Goal: Find specific page/section: Find specific page/section

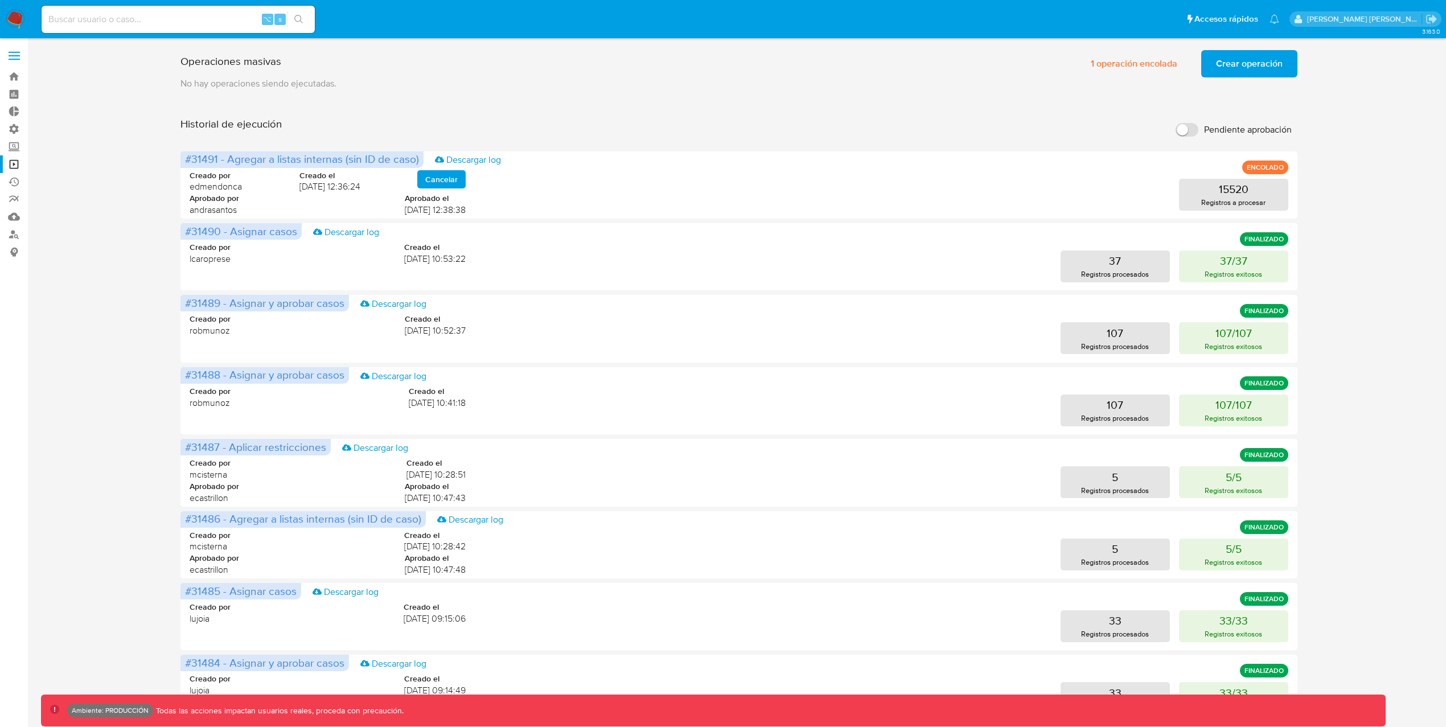
click at [18, 126] on label "Administración" at bounding box center [68, 129] width 136 height 18
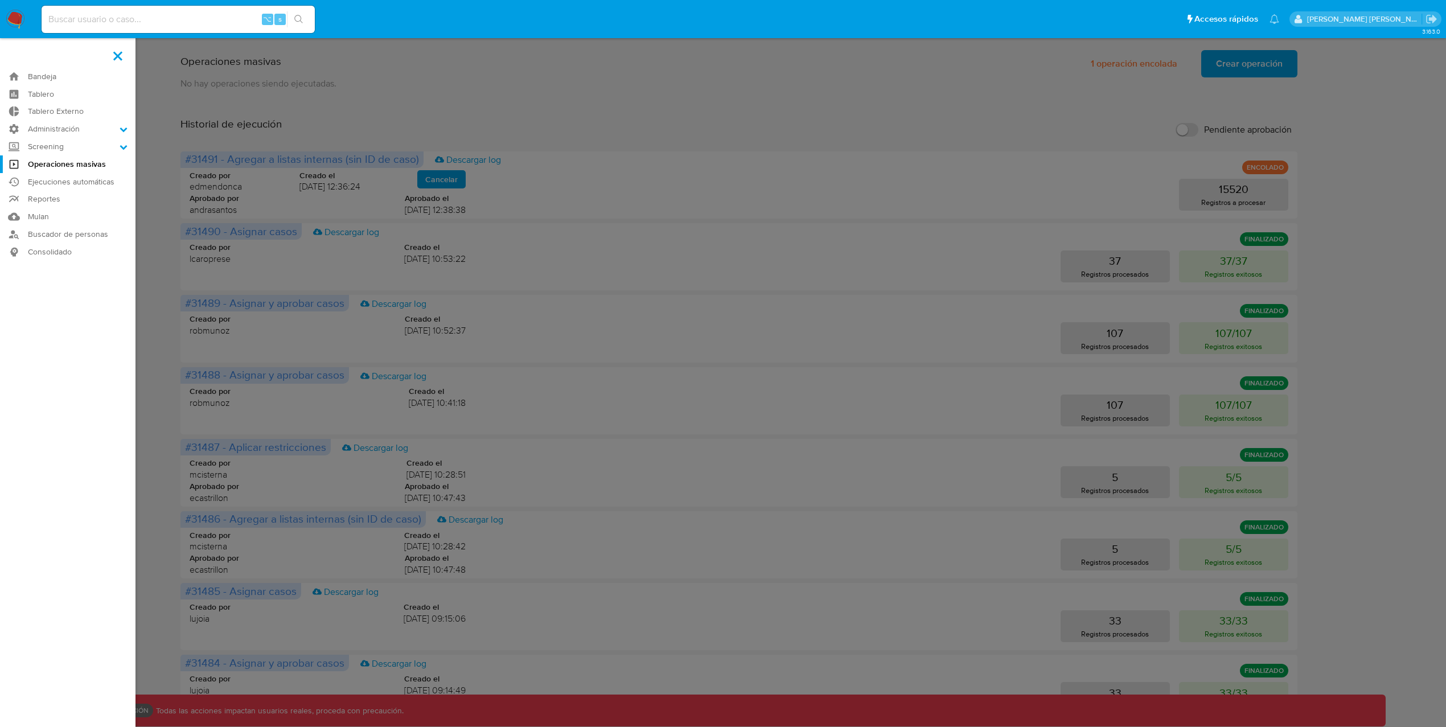
click at [0, 0] on input "Administración" at bounding box center [0, 0] width 0 height 0
click at [56, 202] on link "Configuración de Casos" at bounding box center [68, 202] width 136 height 14
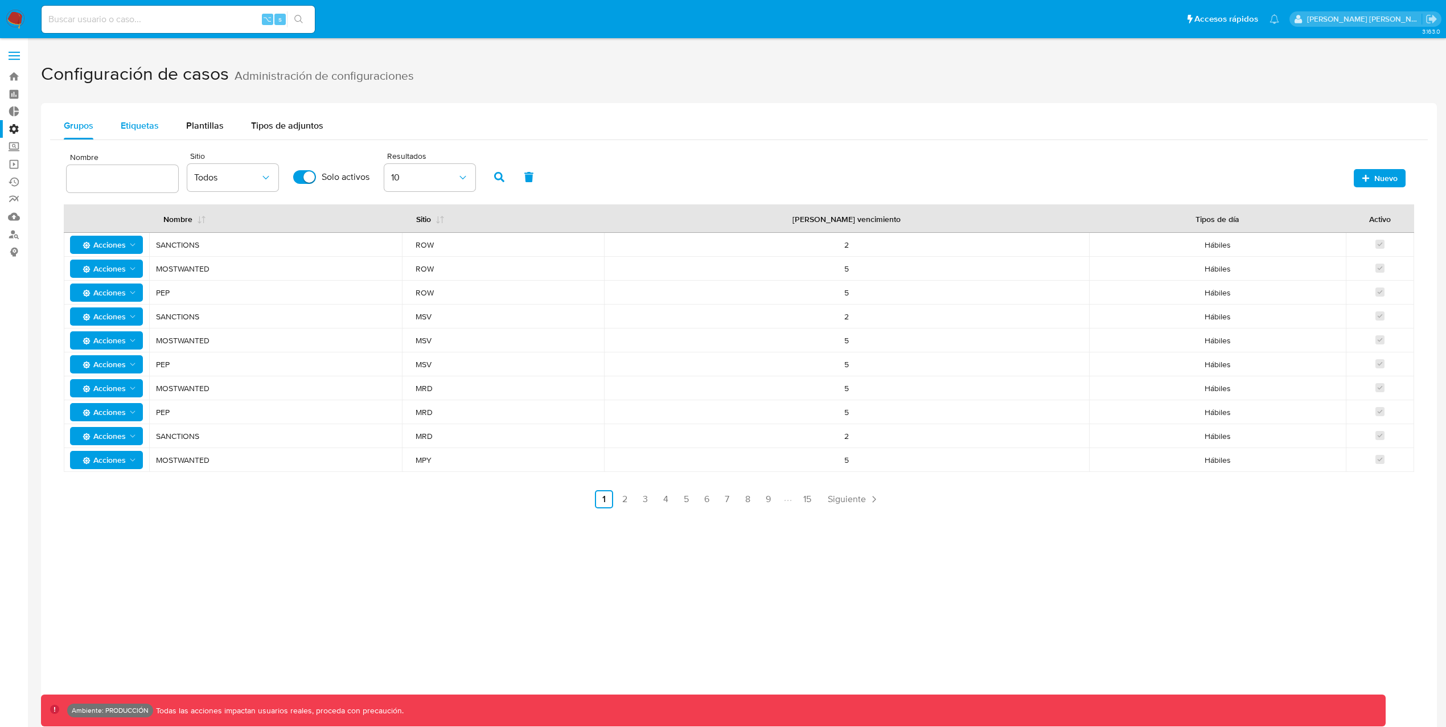
click at [157, 122] on span "Etiquetas" at bounding box center [140, 125] width 38 height 13
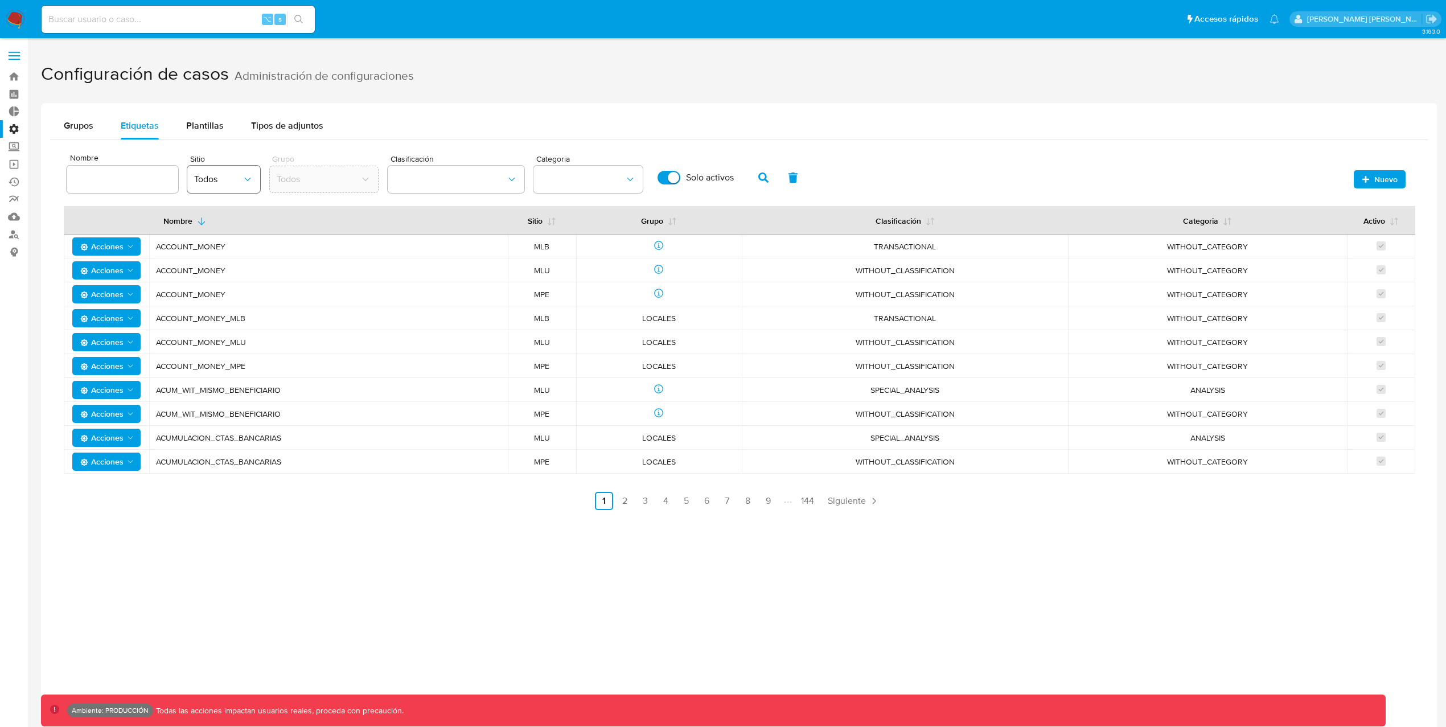
click at [255, 178] on button "Todos" at bounding box center [223, 179] width 73 height 27
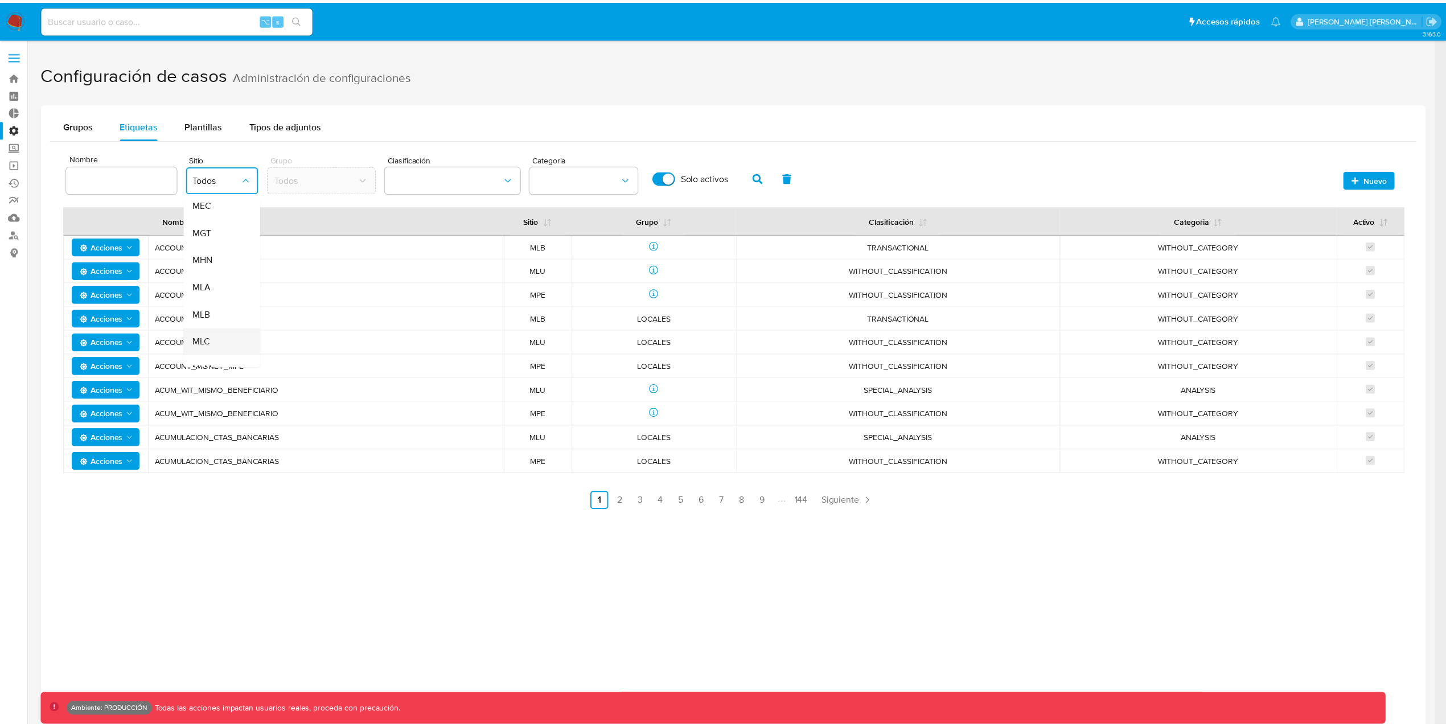
scroll to position [163, 0]
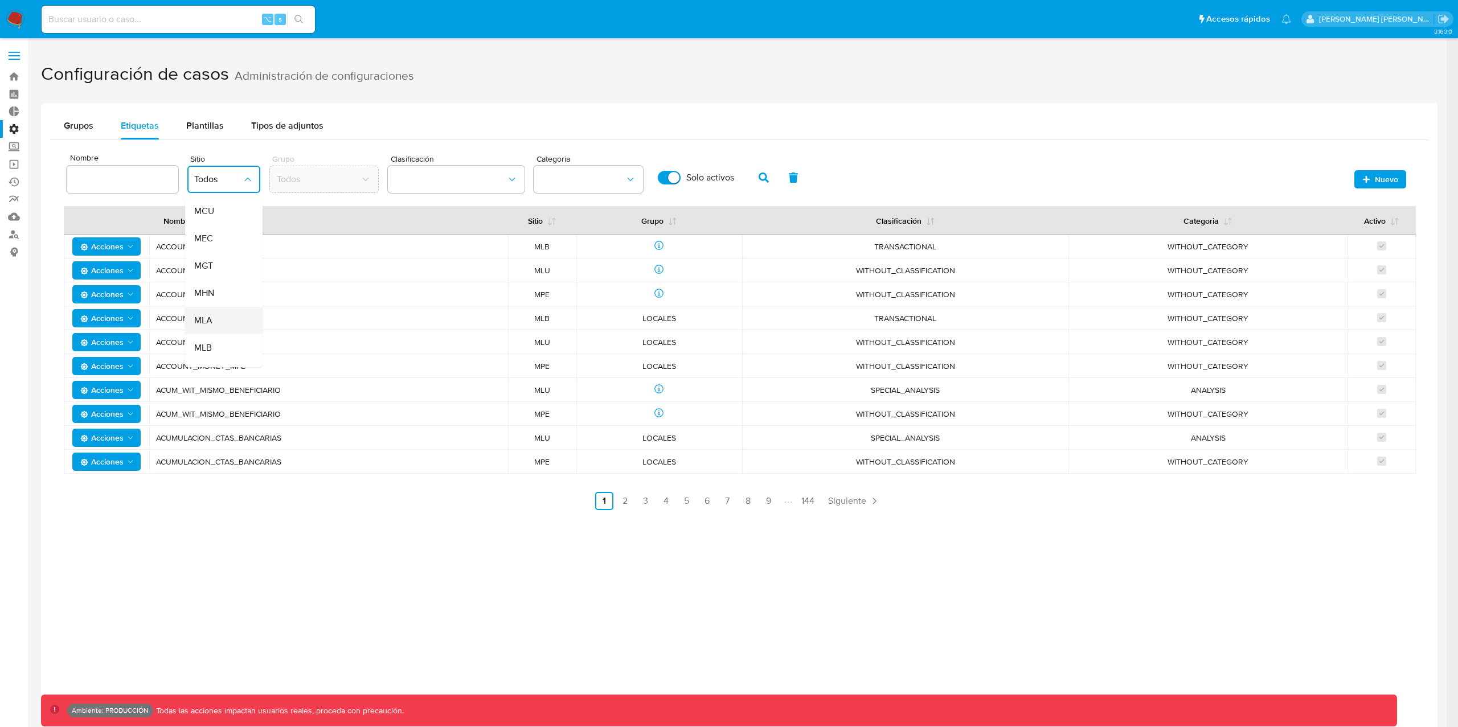
click at [200, 319] on span "MLA" at bounding box center [203, 320] width 18 height 11
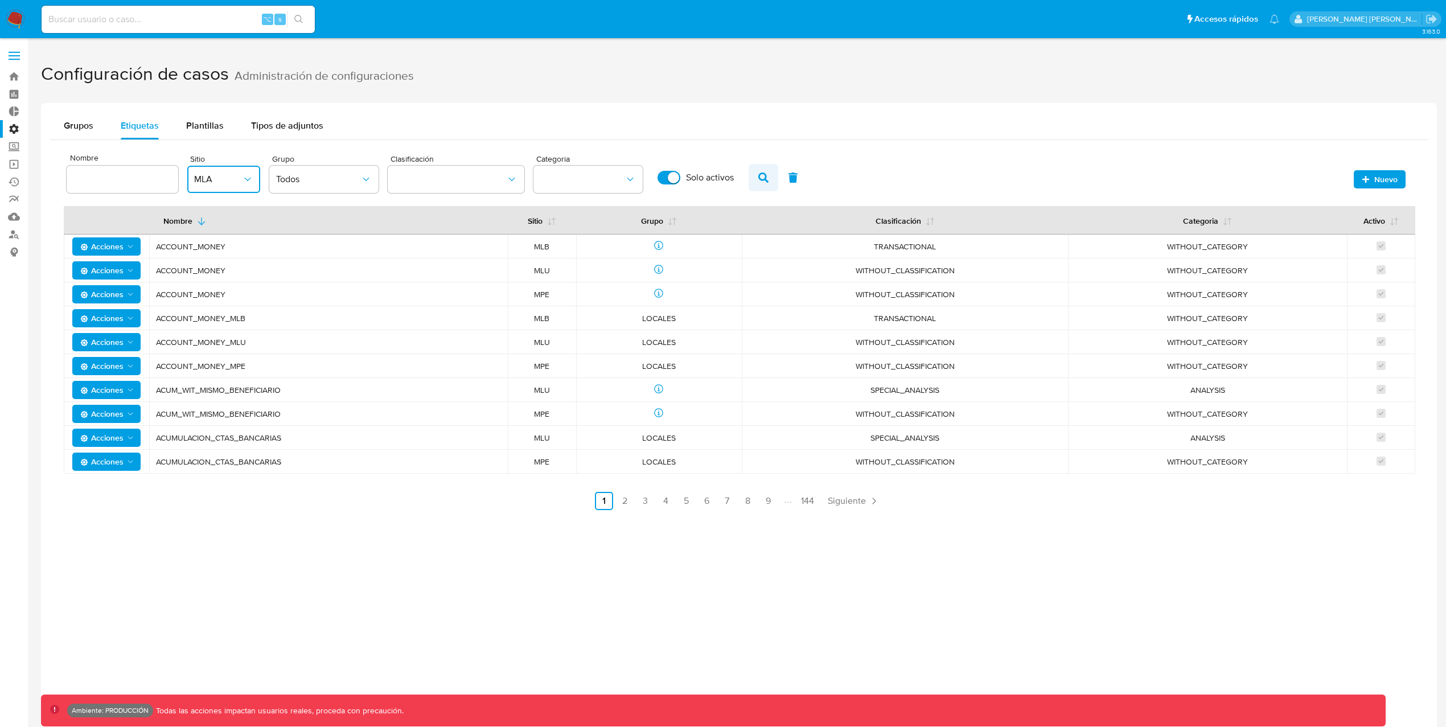
click at [761, 175] on icon "button" at bounding box center [763, 178] width 10 height 10
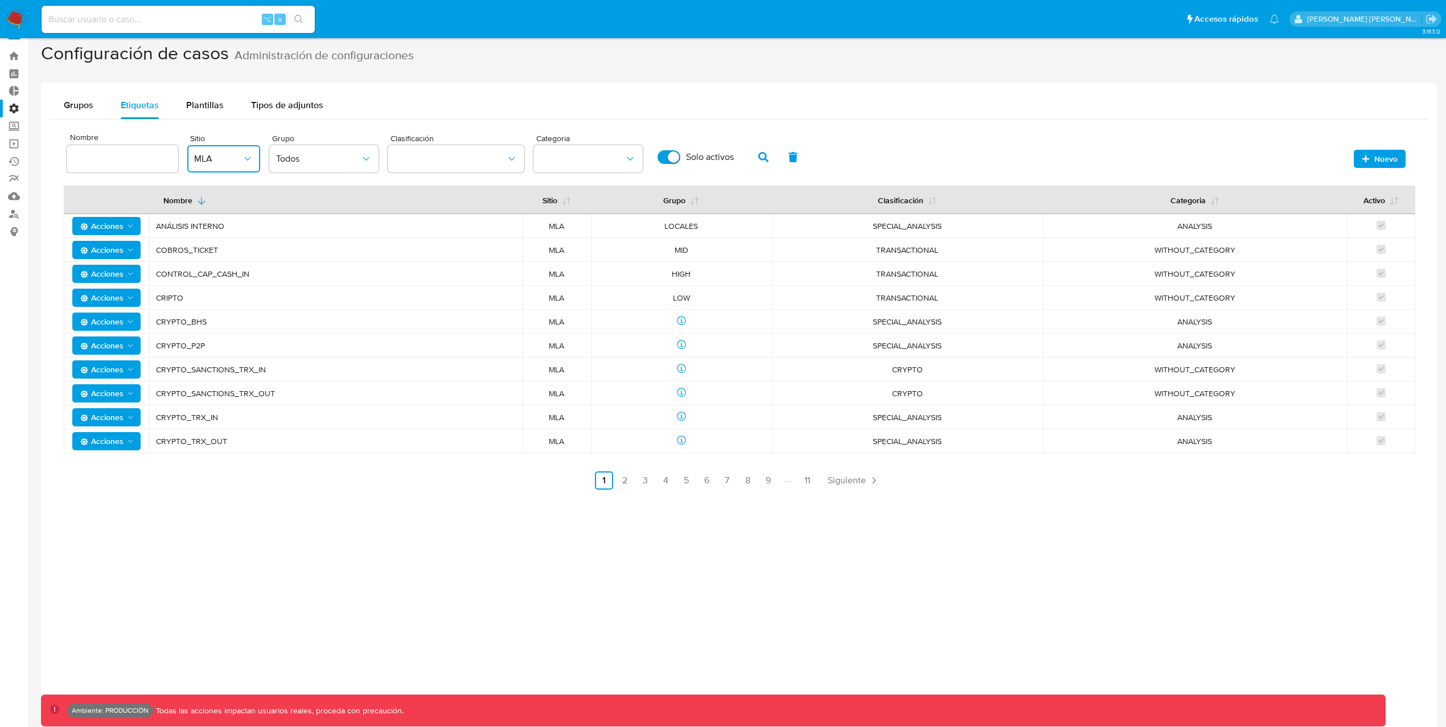
scroll to position [0, 0]
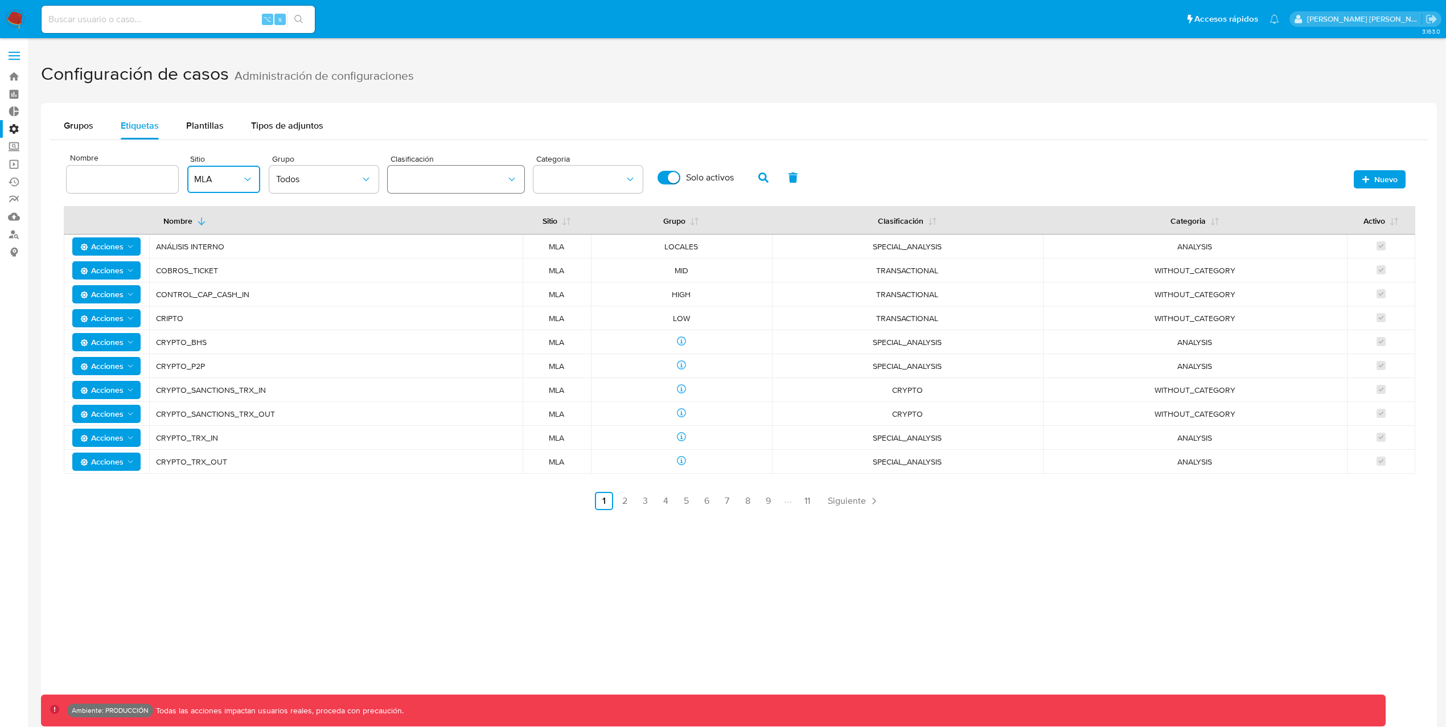
click at [433, 184] on button "classification" at bounding box center [456, 179] width 137 height 27
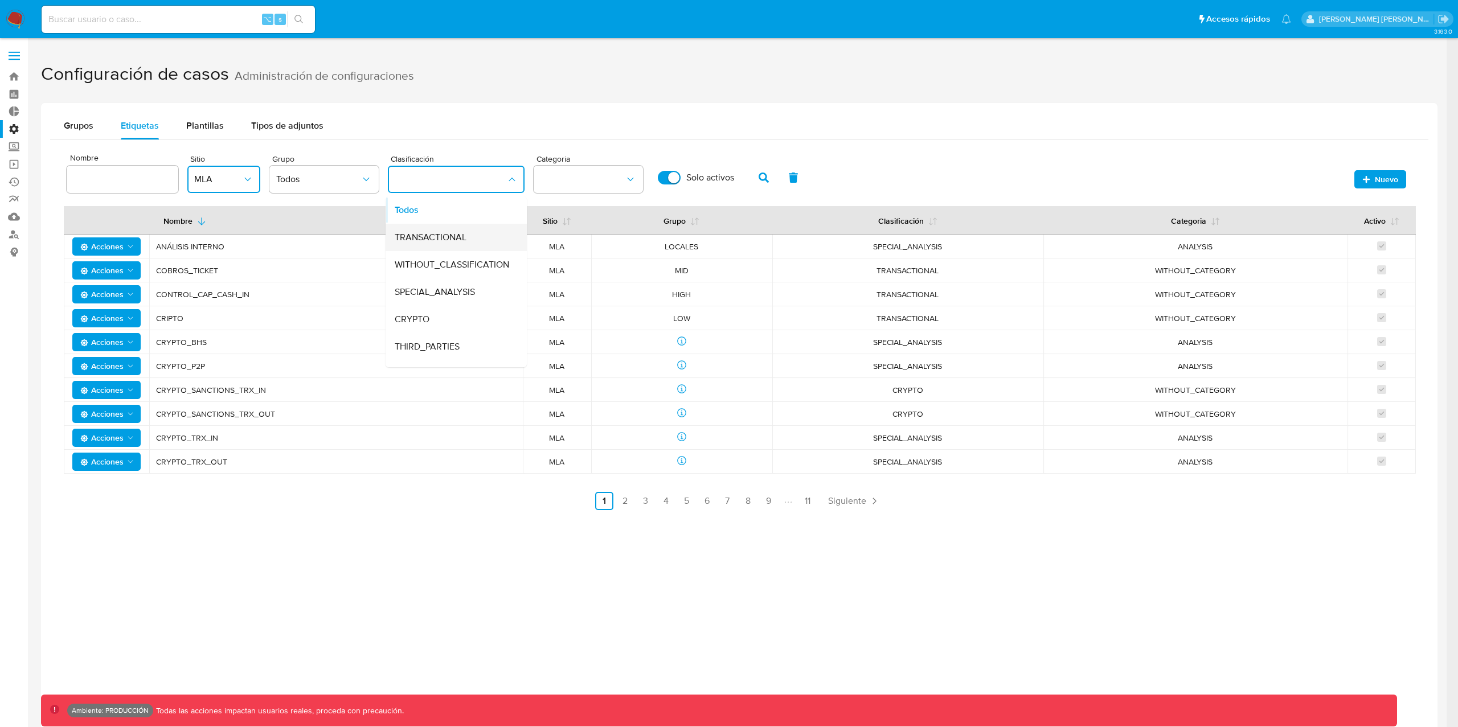
click at [435, 234] on span "TRANSACTIONAL" at bounding box center [431, 237] width 72 height 11
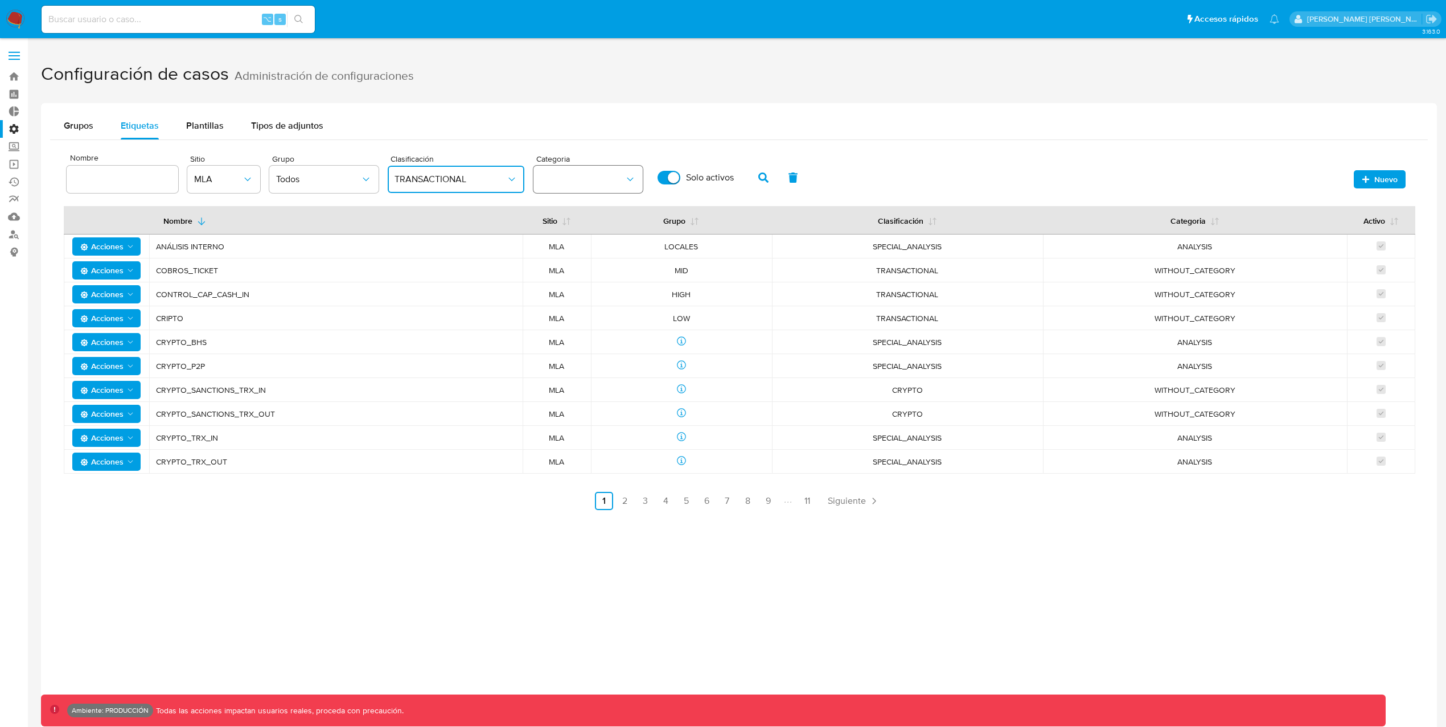
click at [599, 177] on button "category" at bounding box center [587, 179] width 109 height 27
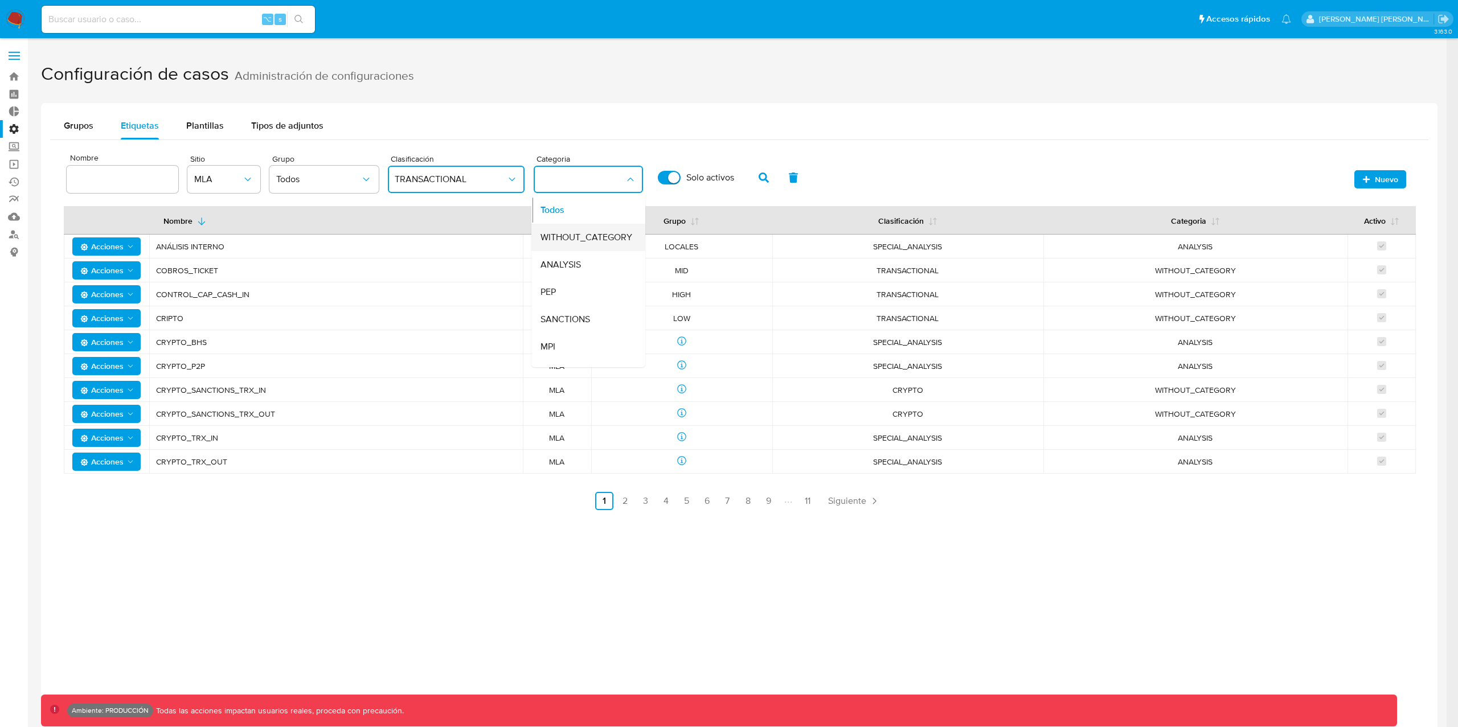
click at [591, 237] on span "WITHOUT_CATEGORY" at bounding box center [586, 237] width 92 height 11
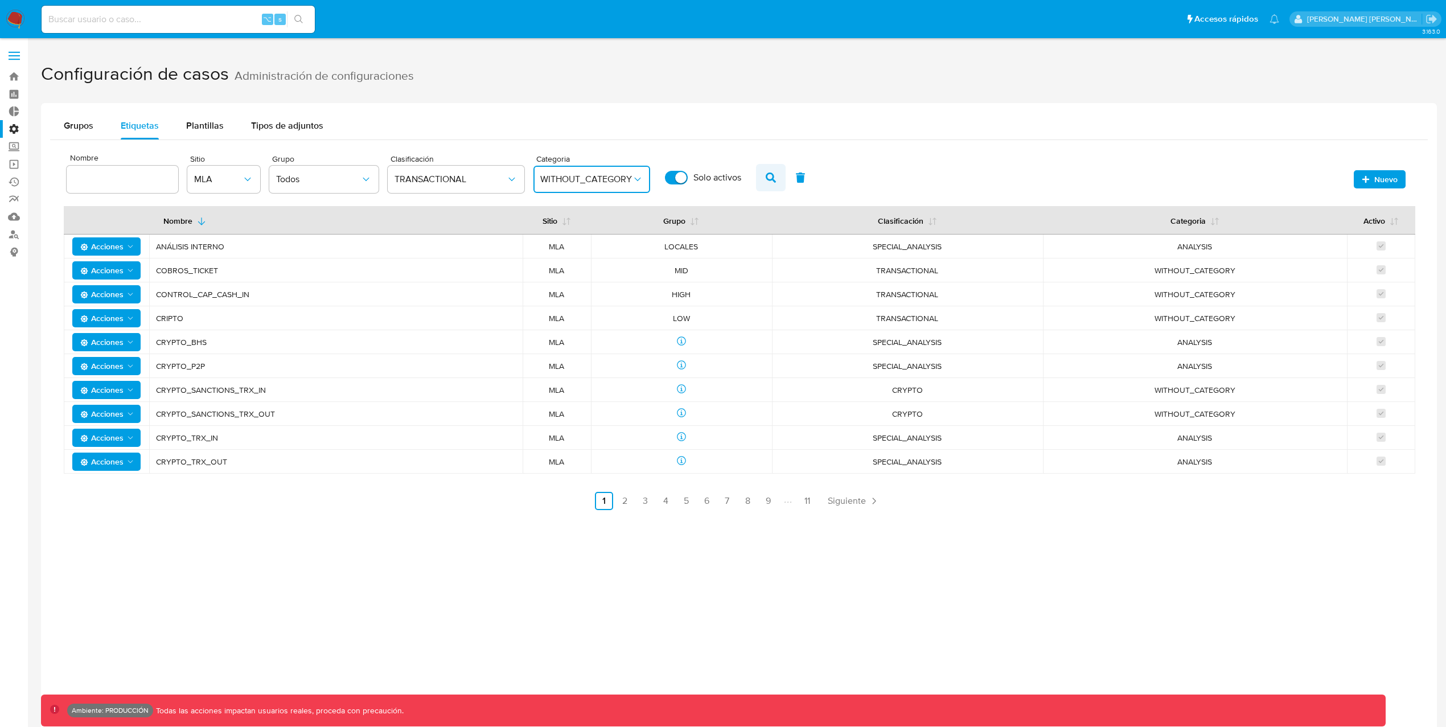
click at [770, 183] on span "button" at bounding box center [771, 177] width 10 height 19
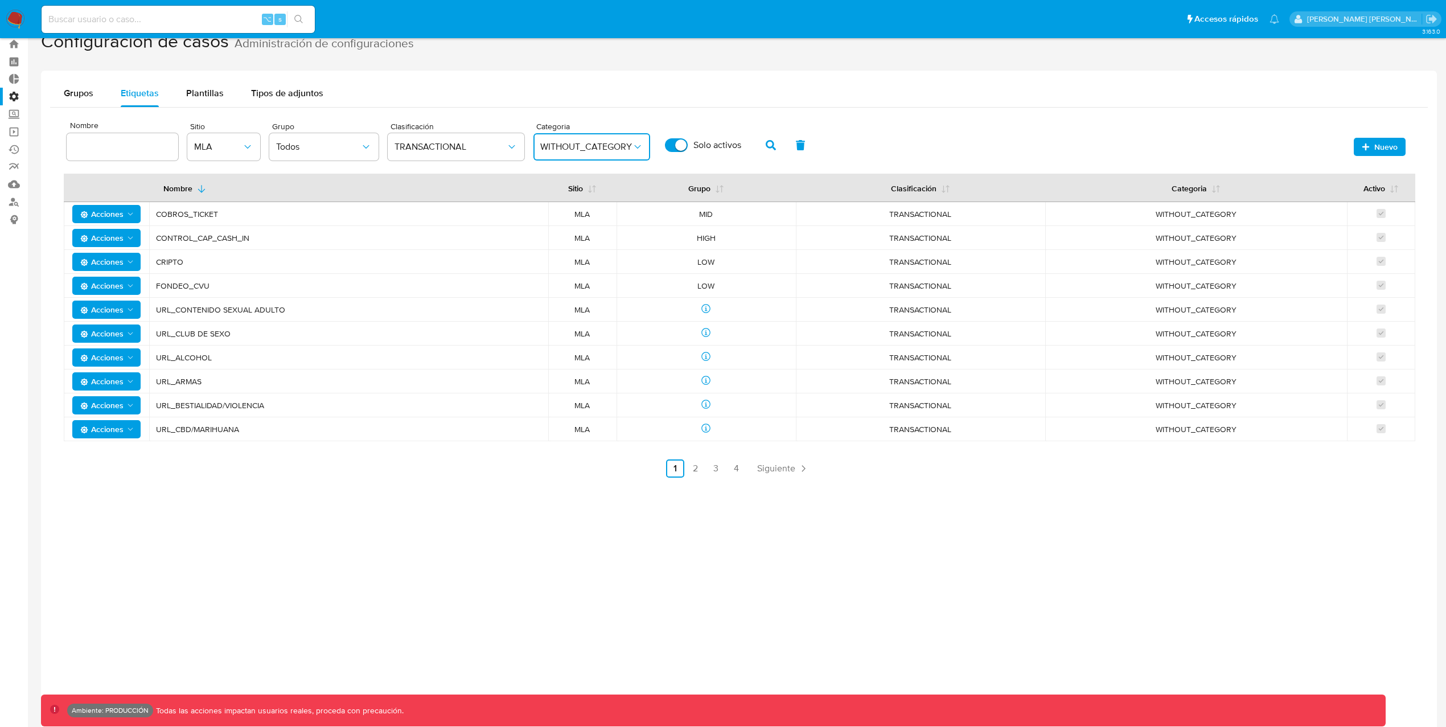
scroll to position [34, 0]
click at [696, 467] on link "2" at bounding box center [696, 467] width 18 height 18
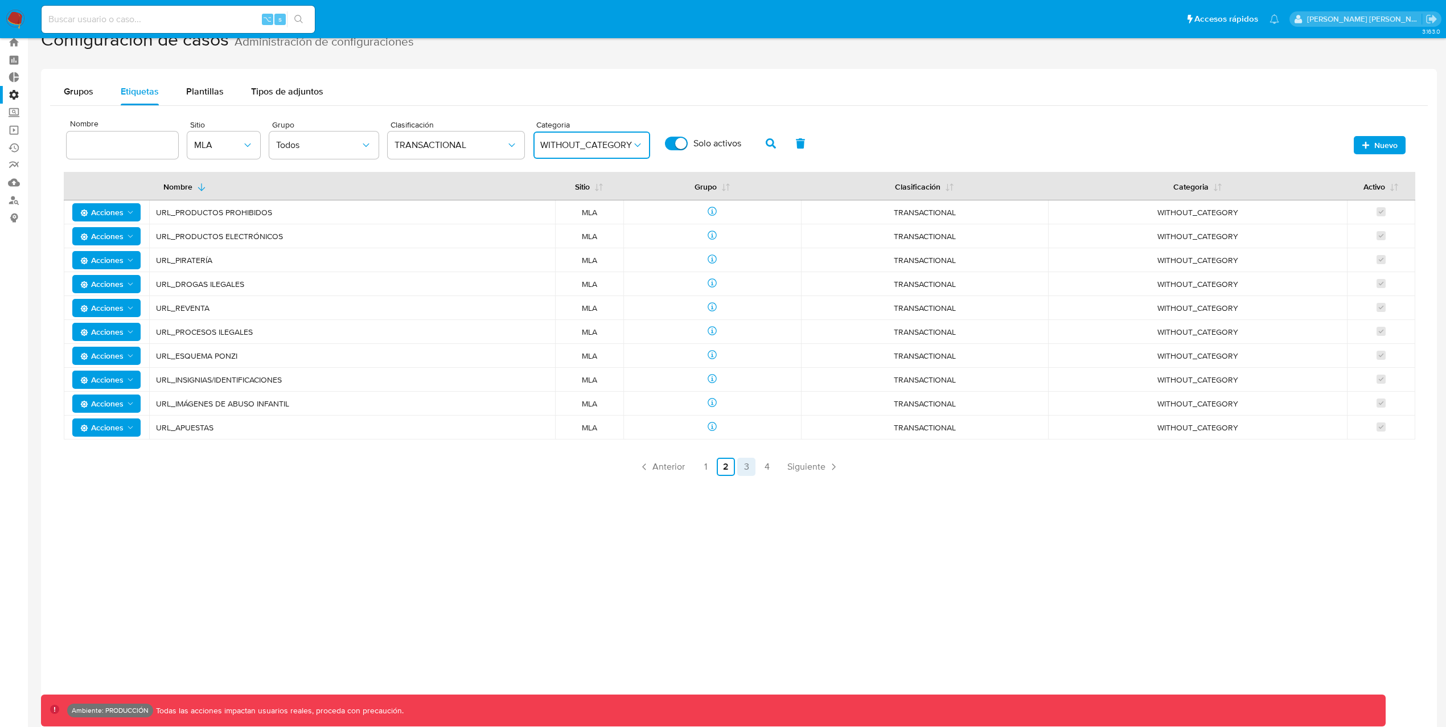
click at [745, 469] on link "3" at bounding box center [746, 467] width 18 height 18
click at [769, 472] on link "4" at bounding box center [767, 467] width 18 height 18
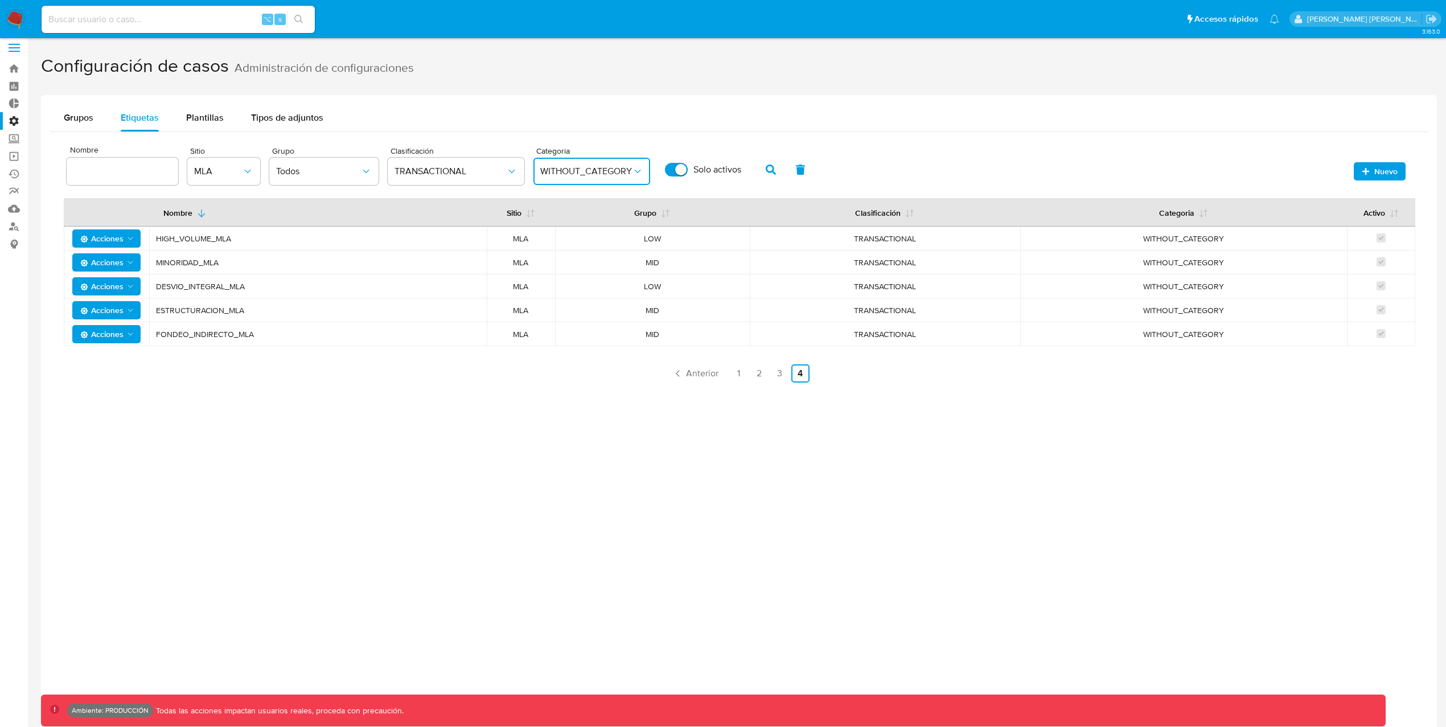
scroll to position [0, 0]
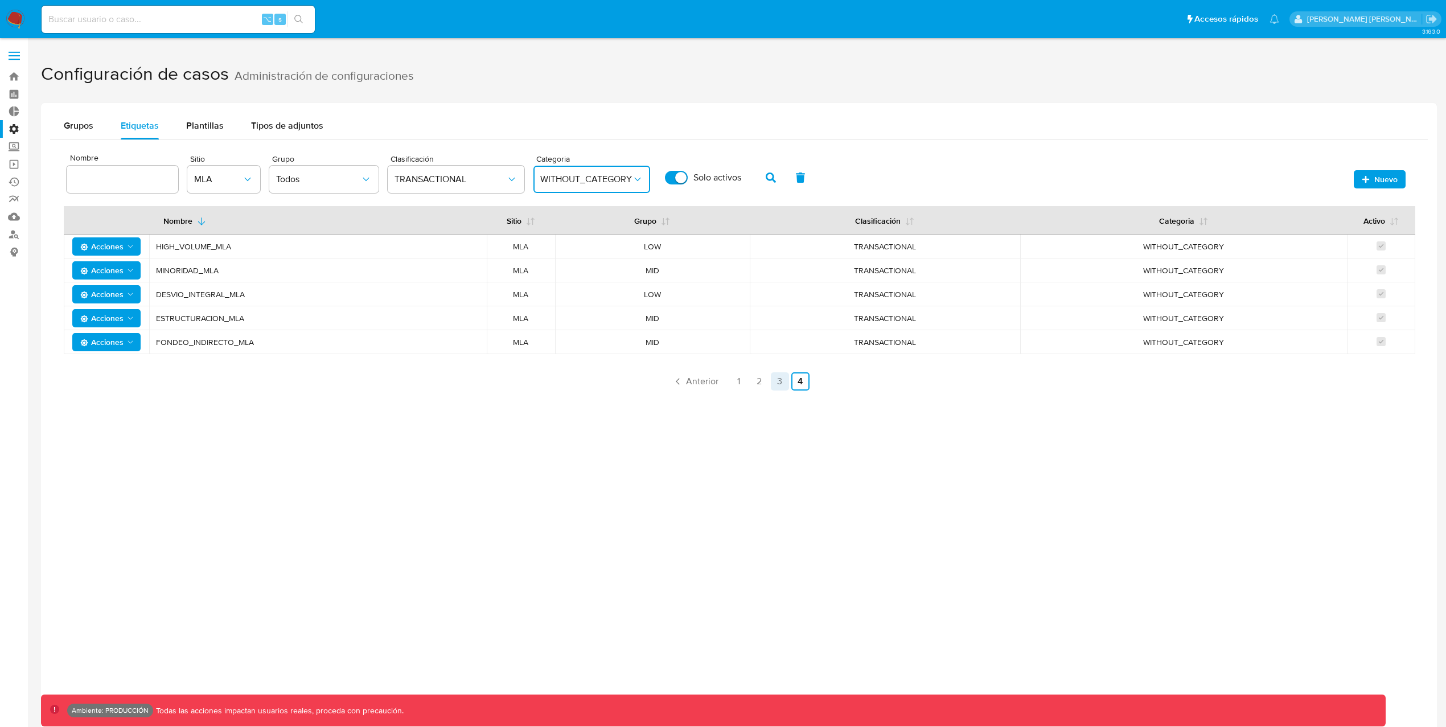
click at [781, 383] on link "3" at bounding box center [780, 381] width 18 height 18
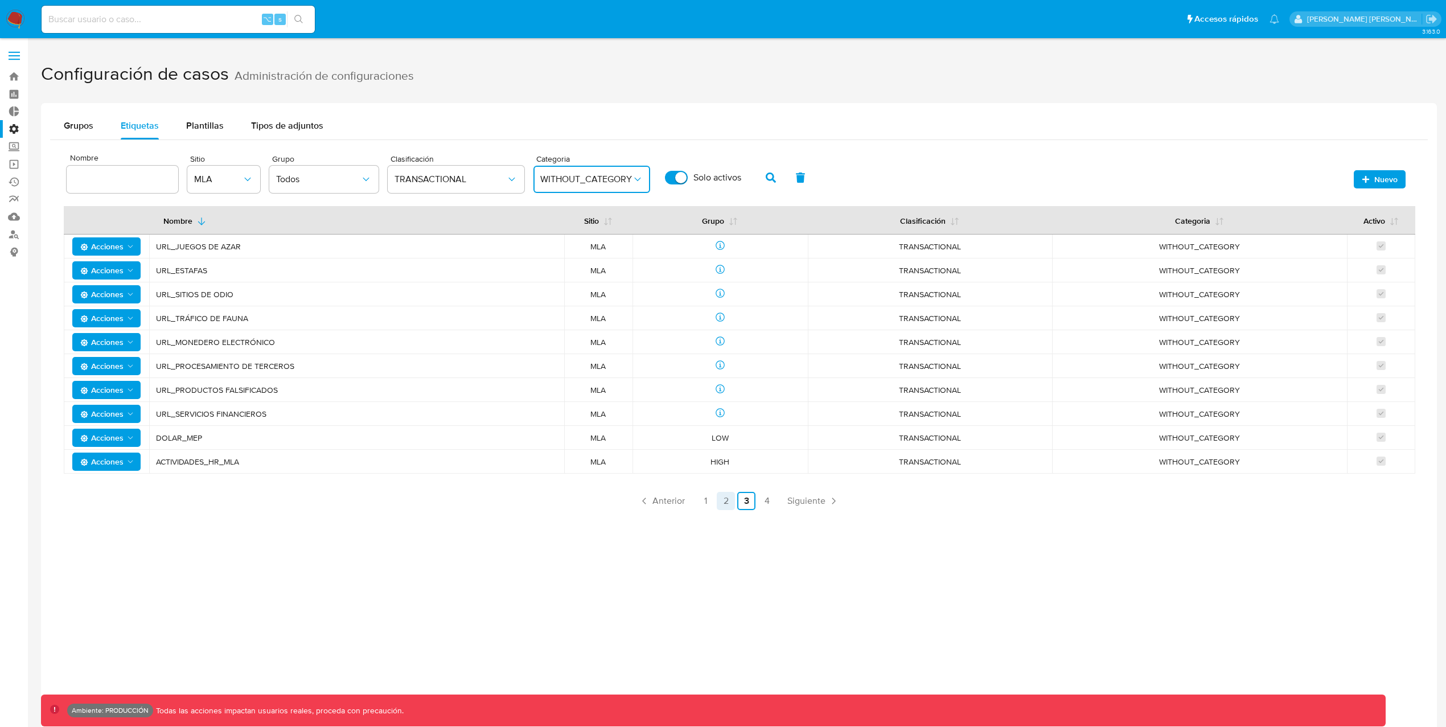
click at [723, 502] on link "2" at bounding box center [726, 501] width 18 height 18
click at [712, 506] on link "1" at bounding box center [705, 501] width 18 height 18
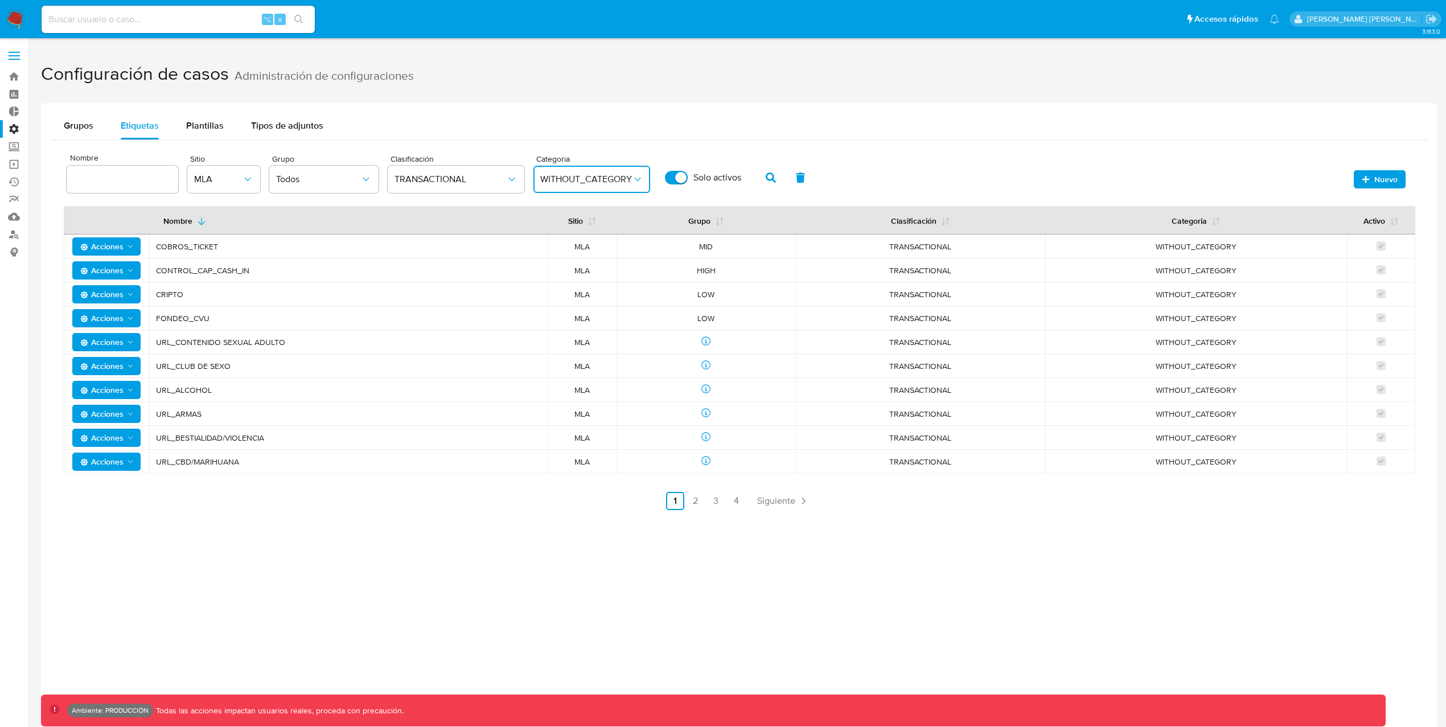
click at [618, 177] on span "WITHOUT_CATEGORY" at bounding box center [586, 179] width 92 height 11
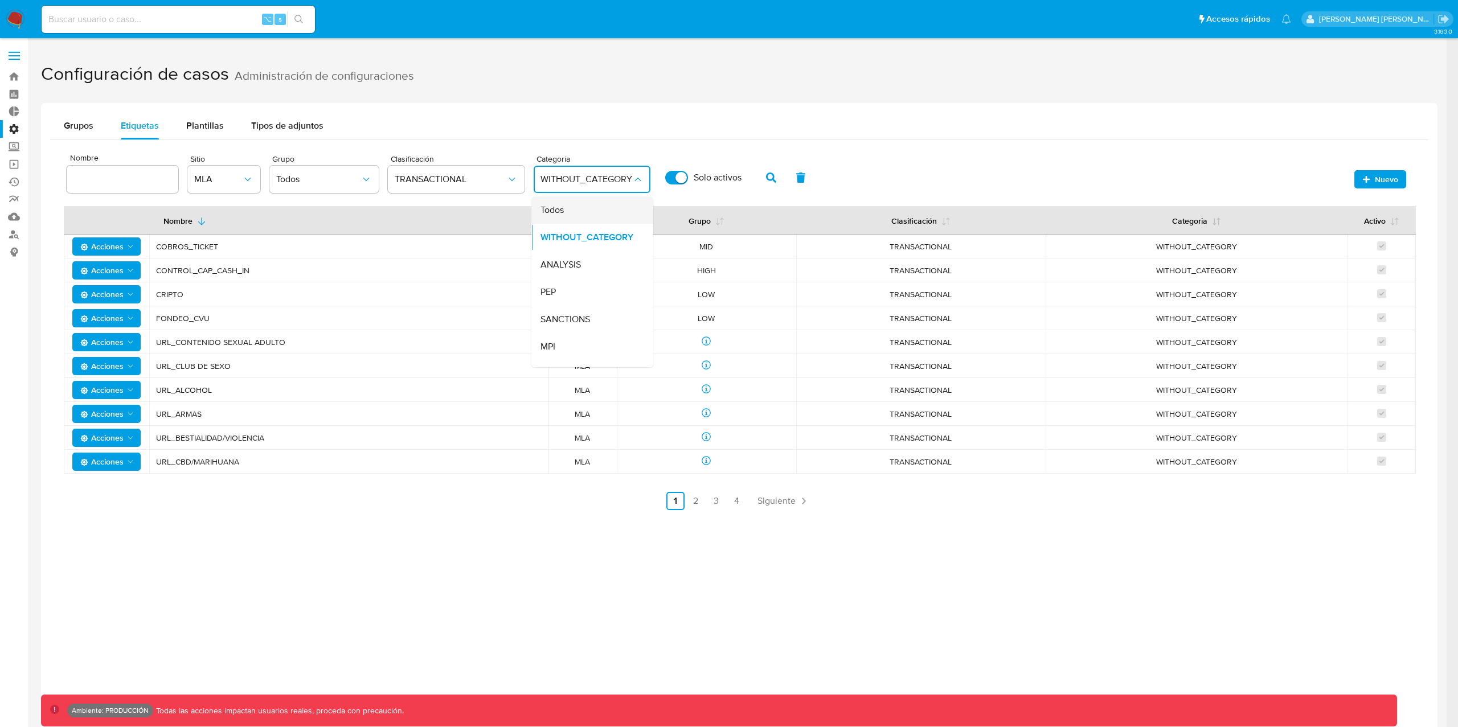
click at [577, 206] on div "Todos" at bounding box center [588, 209] width 97 height 27
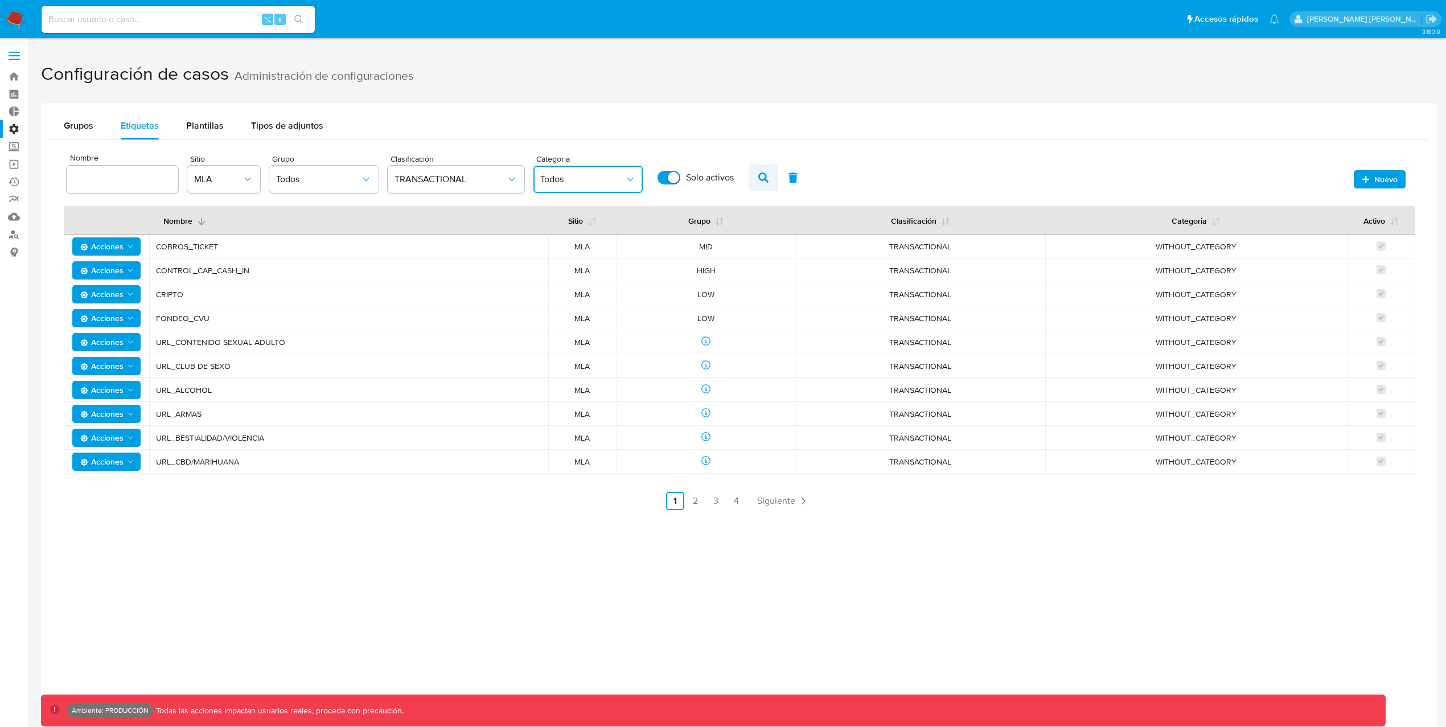
click at [759, 179] on icon "button" at bounding box center [763, 178] width 10 height 10
click at [509, 180] on icon "classification" at bounding box center [511, 179] width 11 height 11
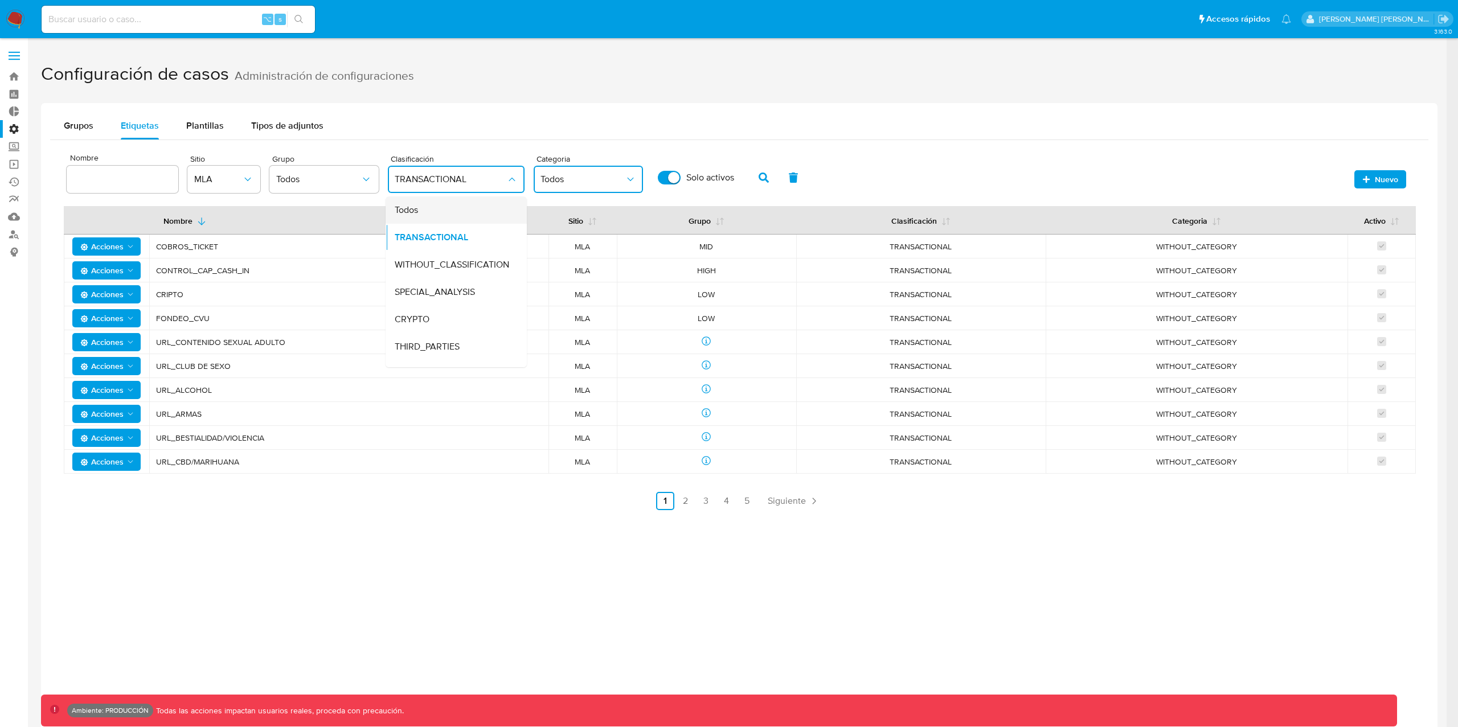
click at [461, 219] on div "Todos" at bounding box center [453, 209] width 116 height 27
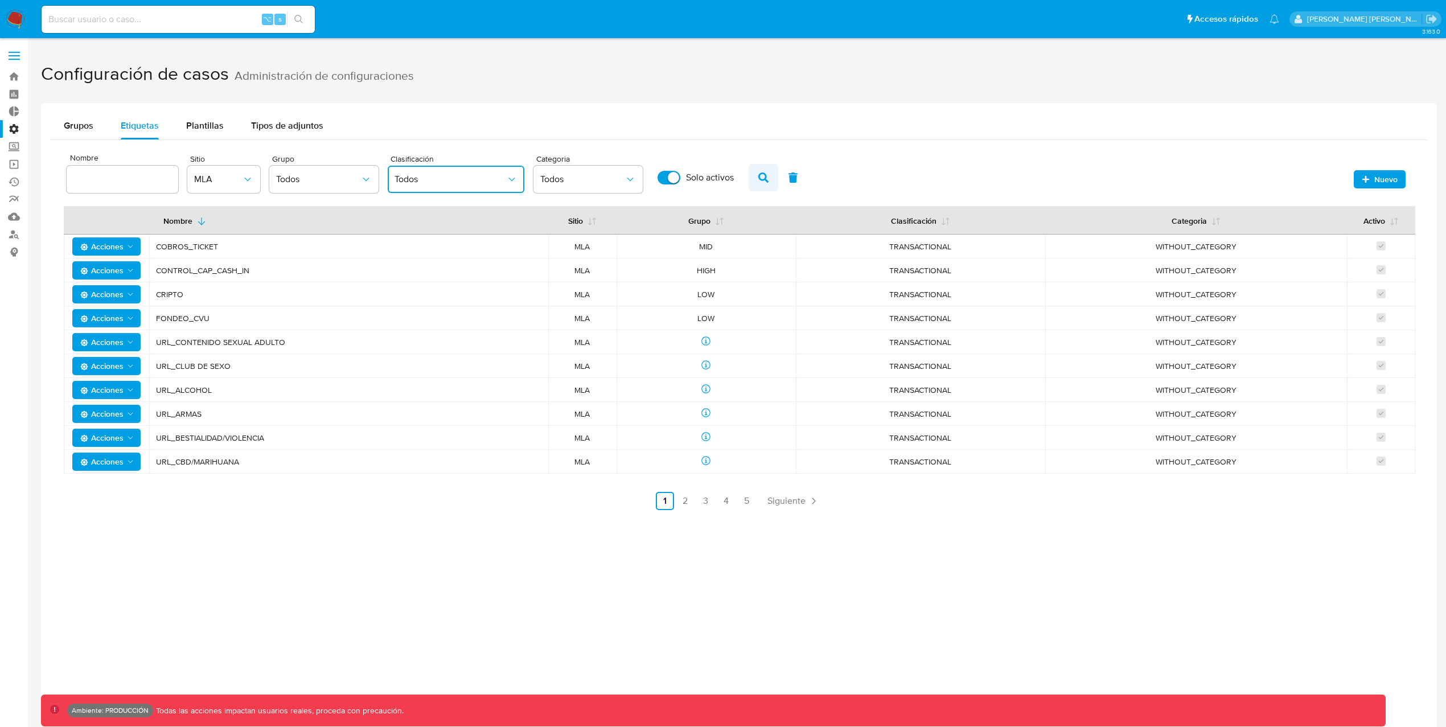
click at [771, 180] on button "button" at bounding box center [764, 177] width 30 height 27
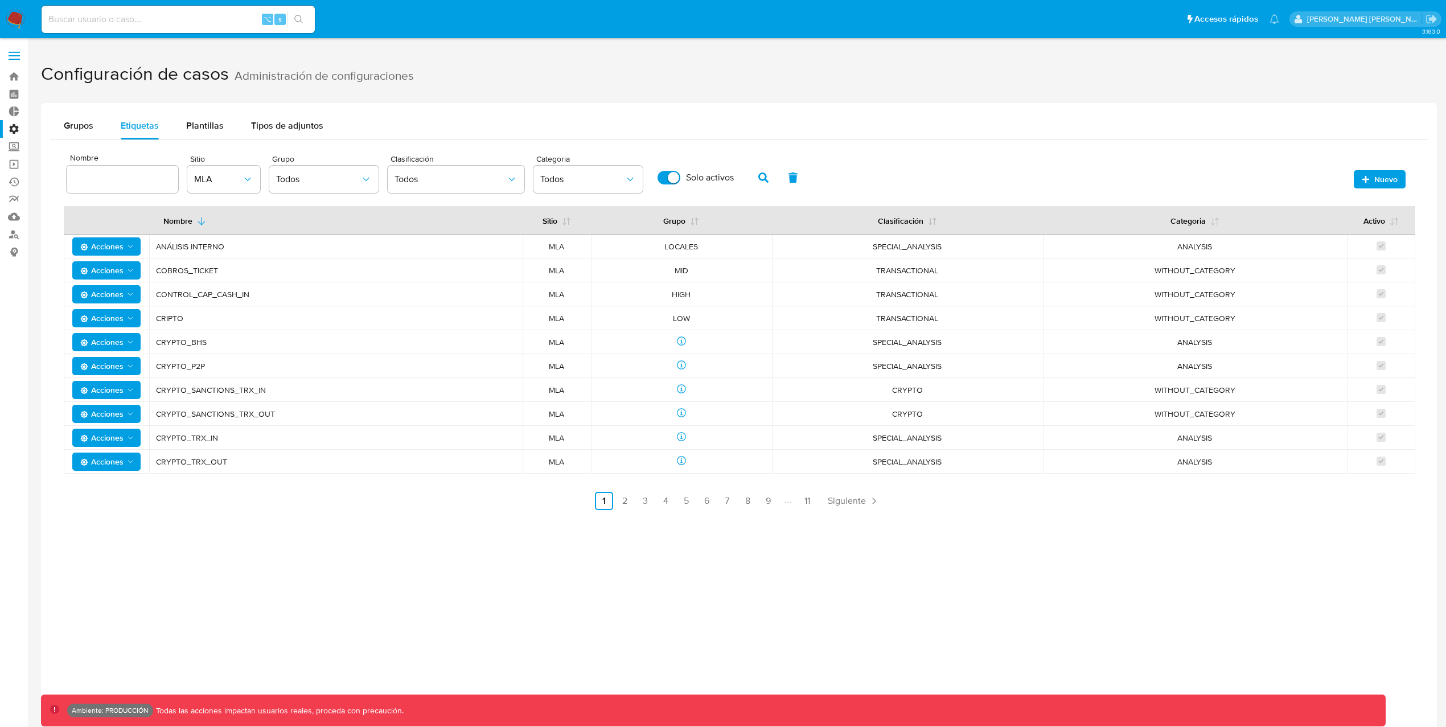
click at [184, 20] on input at bounding box center [178, 19] width 273 height 15
paste input "pf97DGUk87H2pkVRqJNV8EfZ"
type input "pf97DGUk87H2pkVRqJNV8EfZ"
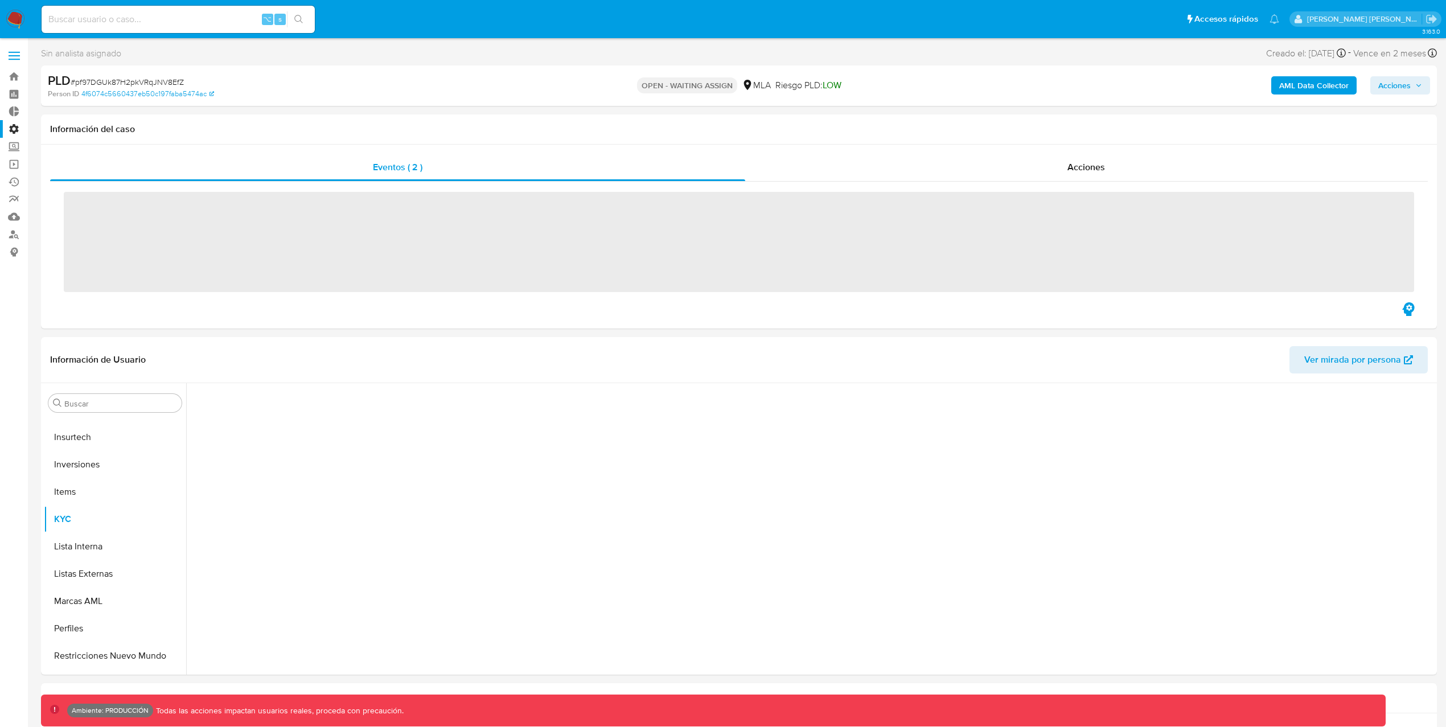
scroll to position [618, 0]
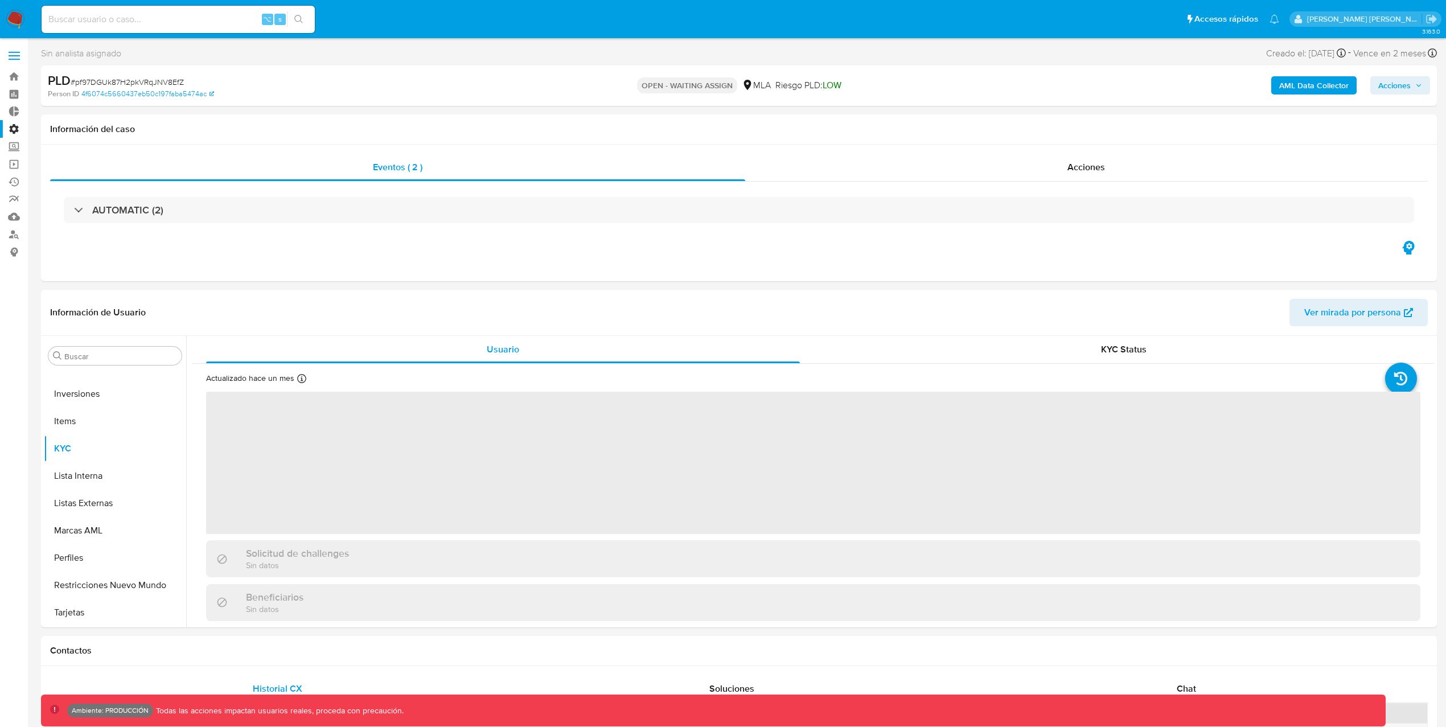
select select "10"
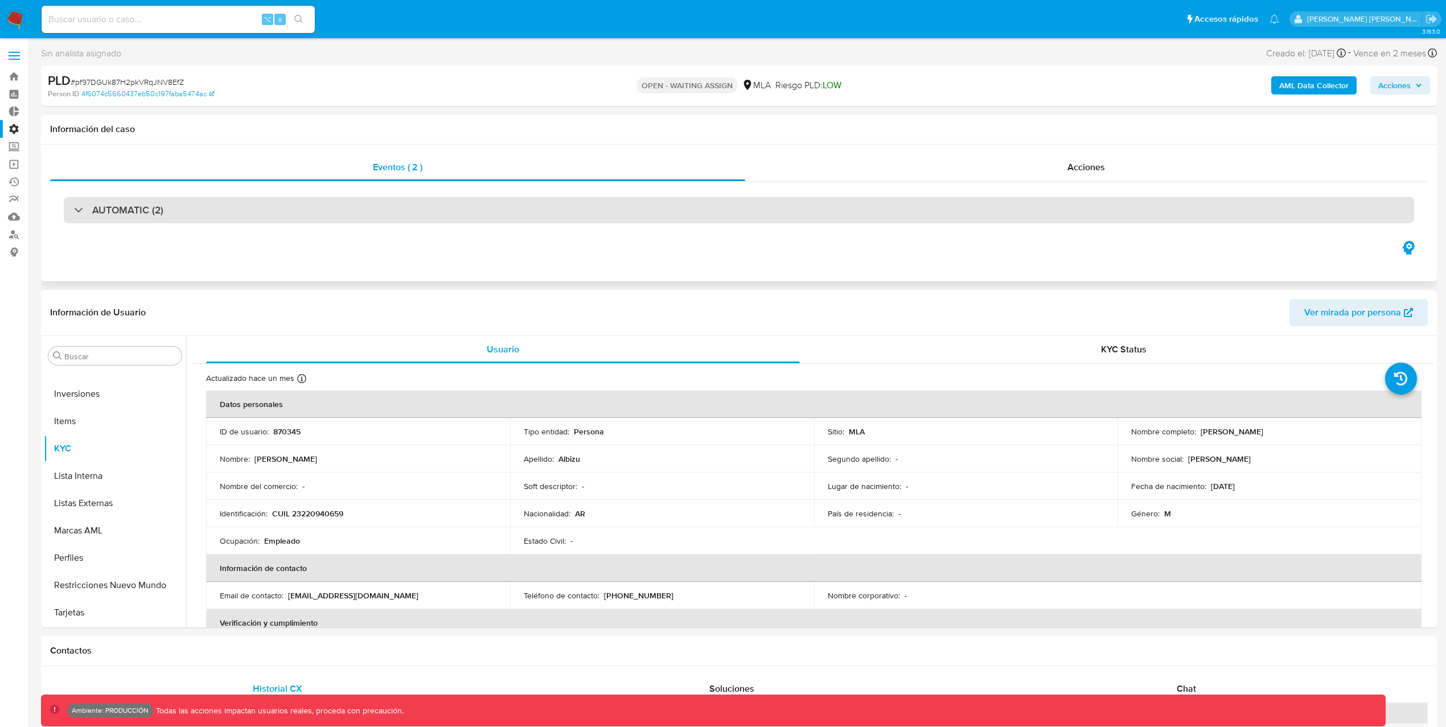
click at [592, 207] on div "AUTOMATIC (2)" at bounding box center [739, 210] width 1351 height 26
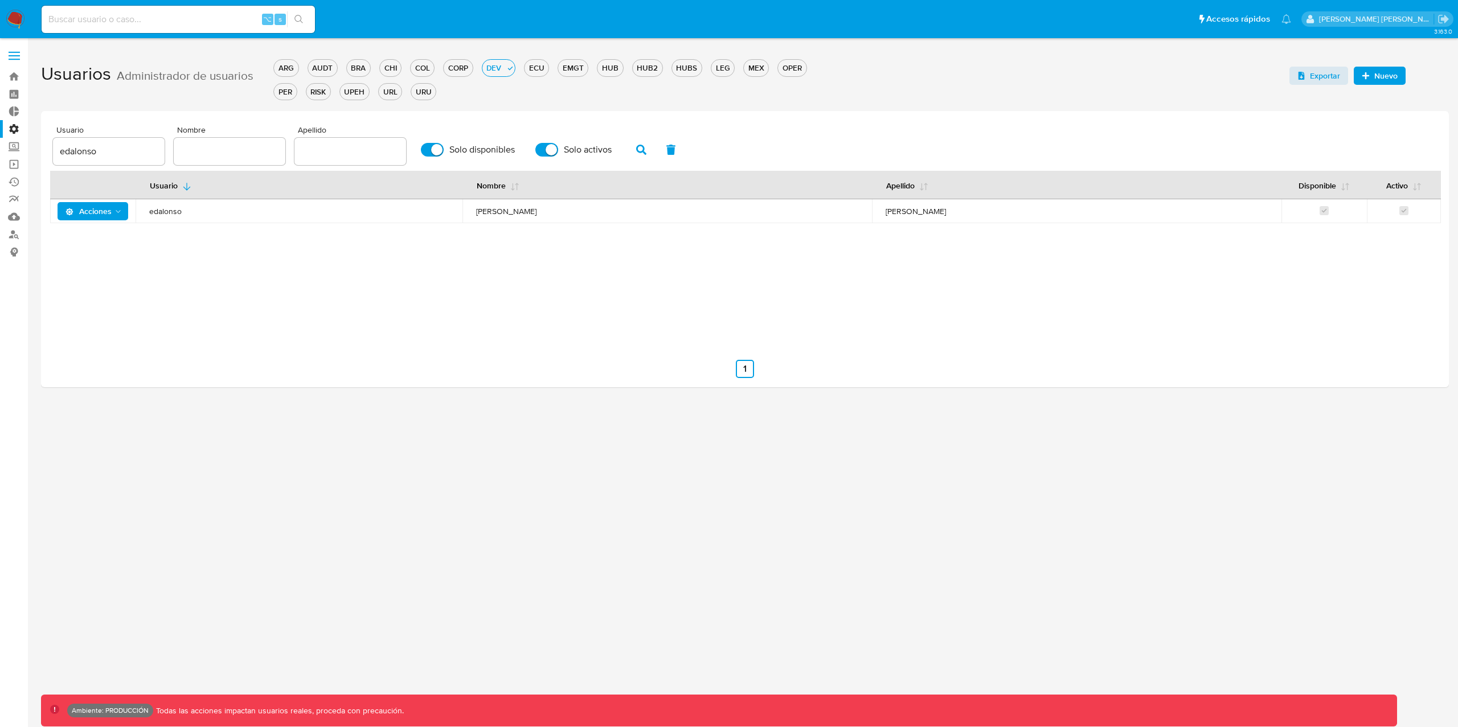
click at [14, 128] on label "Administración" at bounding box center [68, 129] width 136 height 18
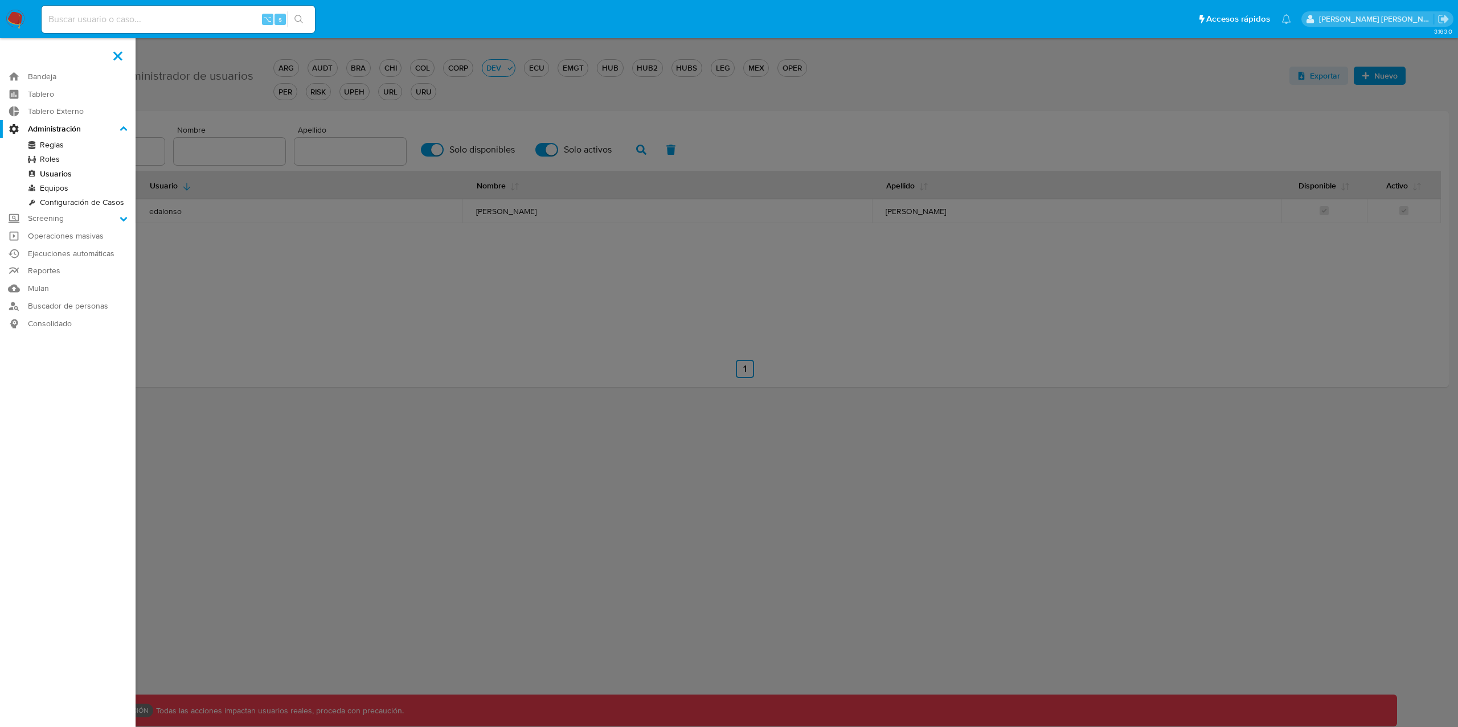
click at [0, 0] on input "Administración" at bounding box center [0, 0] width 0 height 0
click at [79, 202] on link "Configuración de Casos" at bounding box center [68, 202] width 136 height 14
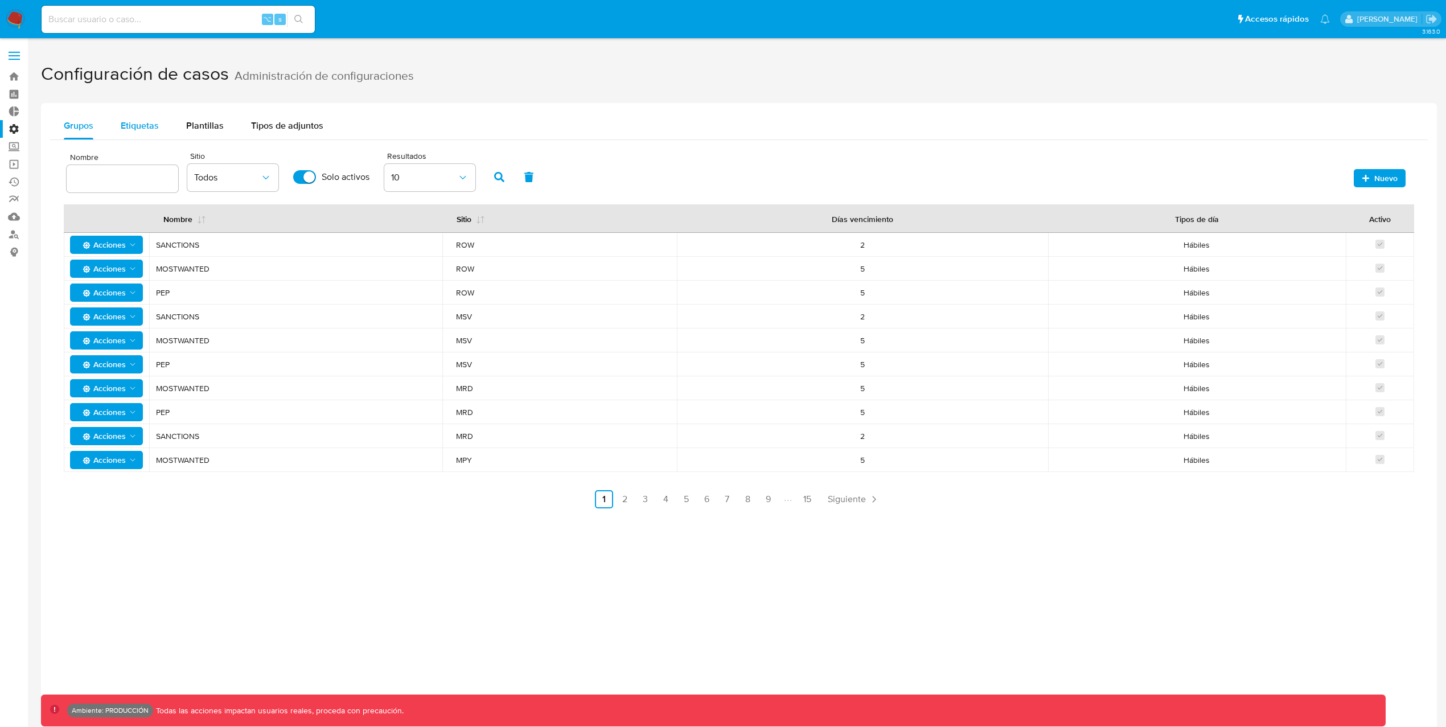
click at [158, 125] on span "Etiquetas" at bounding box center [140, 125] width 38 height 13
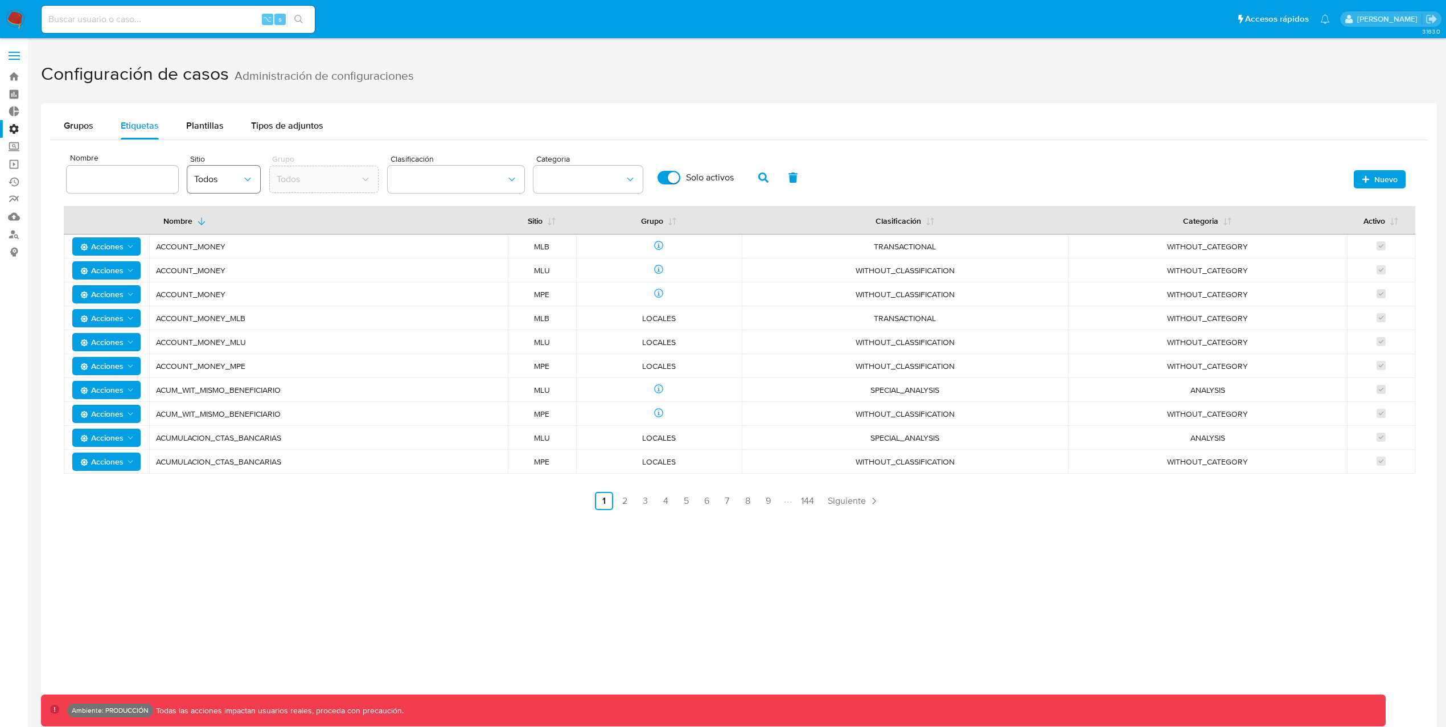
click at [230, 177] on span "Todos" at bounding box center [218, 179] width 48 height 11
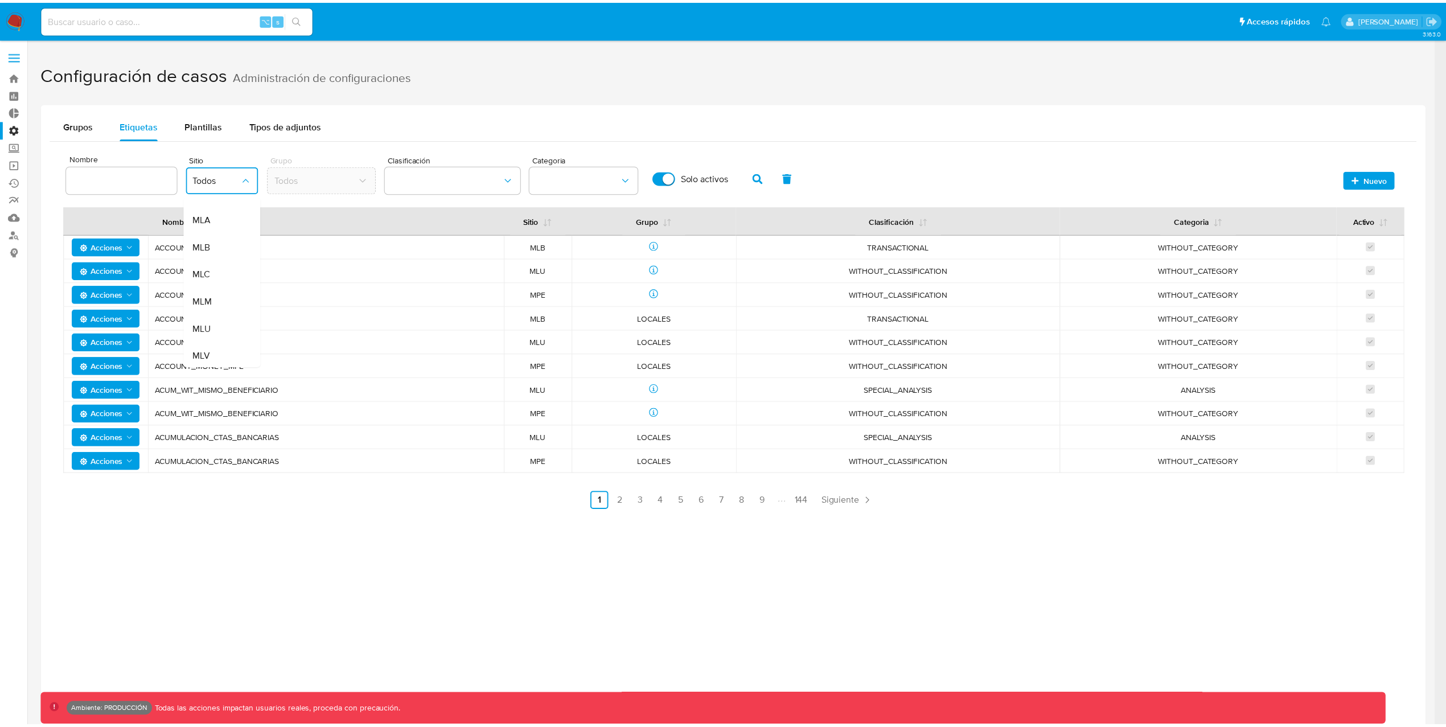
scroll to position [249, 0]
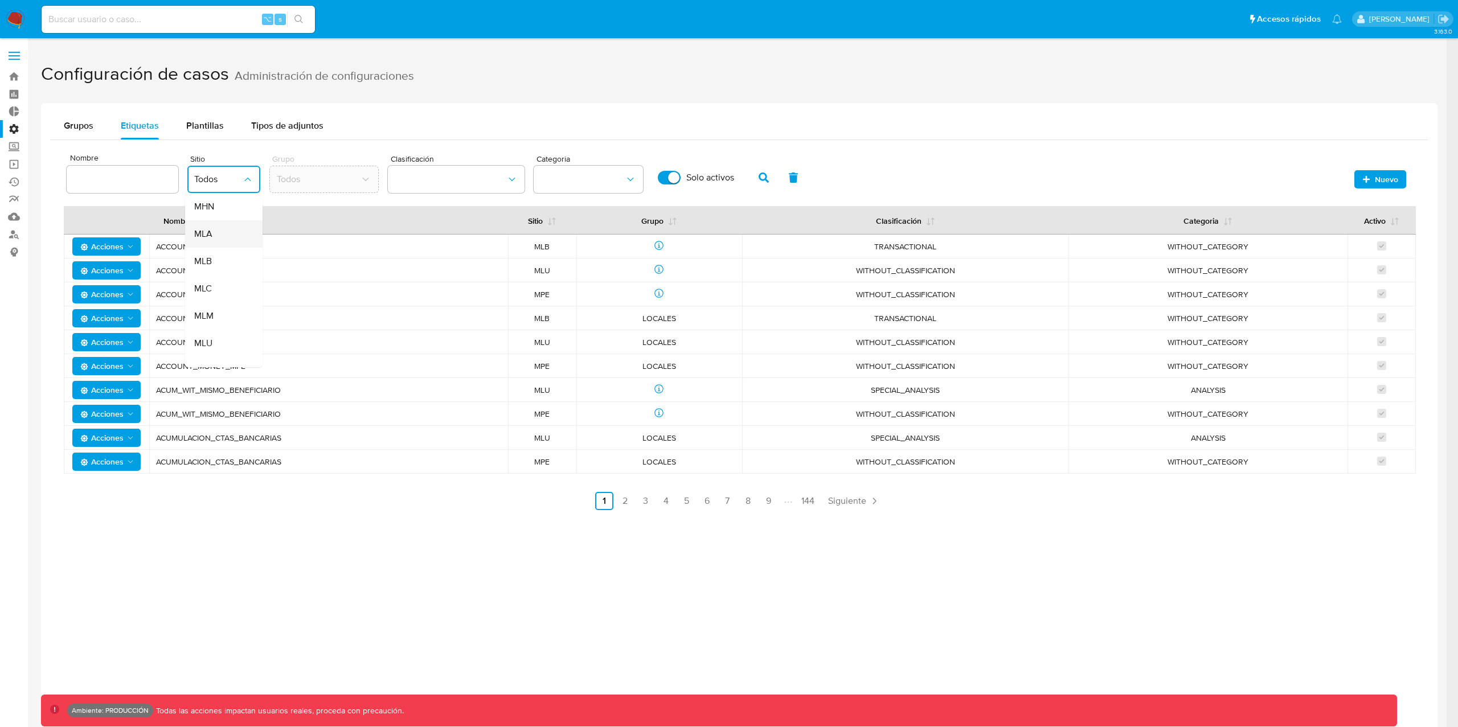
click at [202, 237] on span "MLA" at bounding box center [203, 233] width 18 height 11
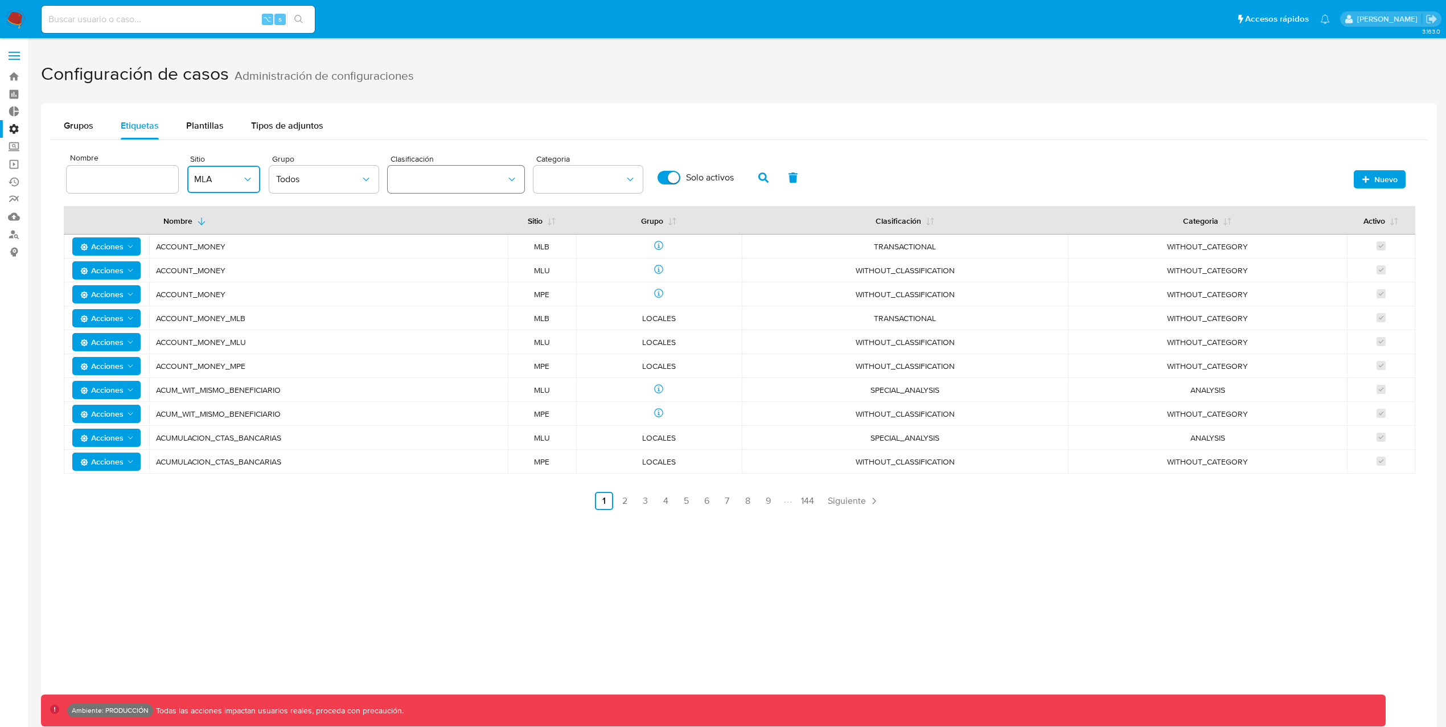
click at [466, 184] on button "classification" at bounding box center [456, 179] width 137 height 27
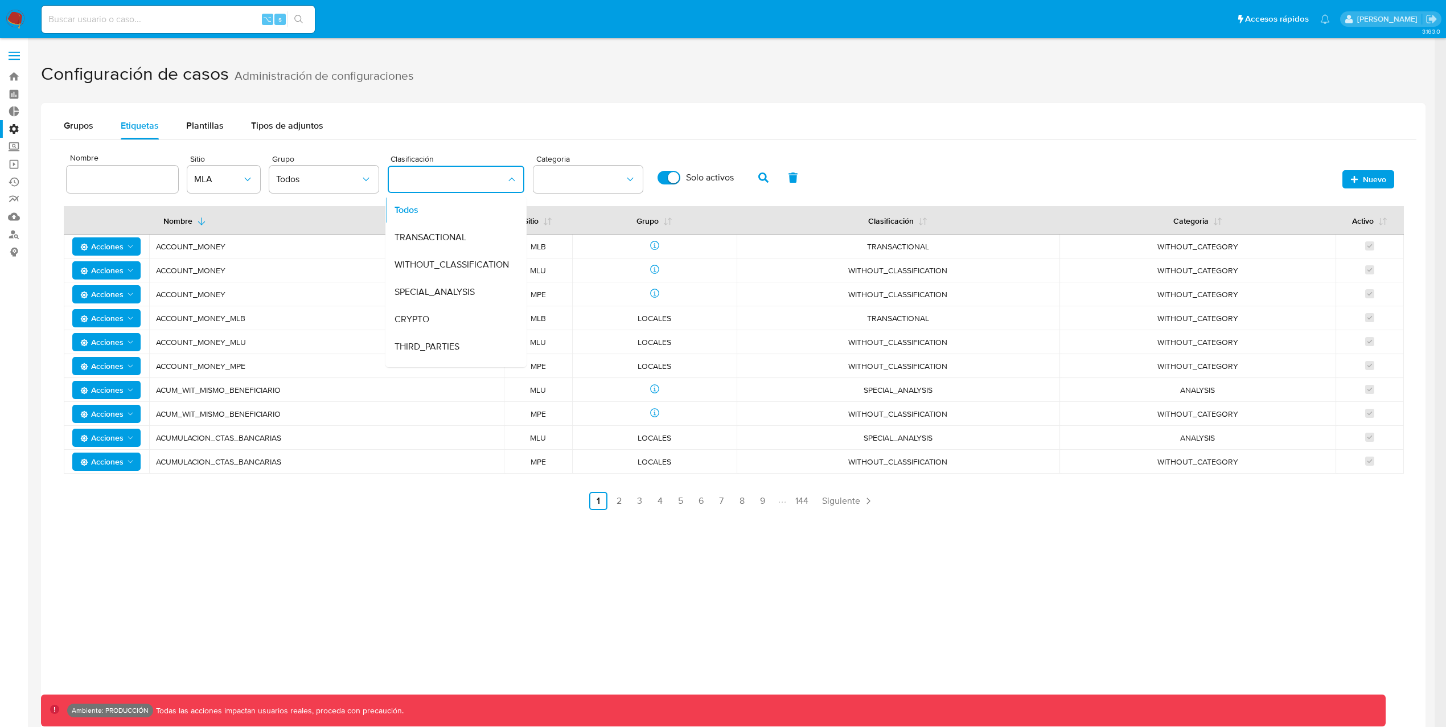
click at [307, 245] on span "ACCOUNT_MONEY" at bounding box center [326, 246] width 341 height 10
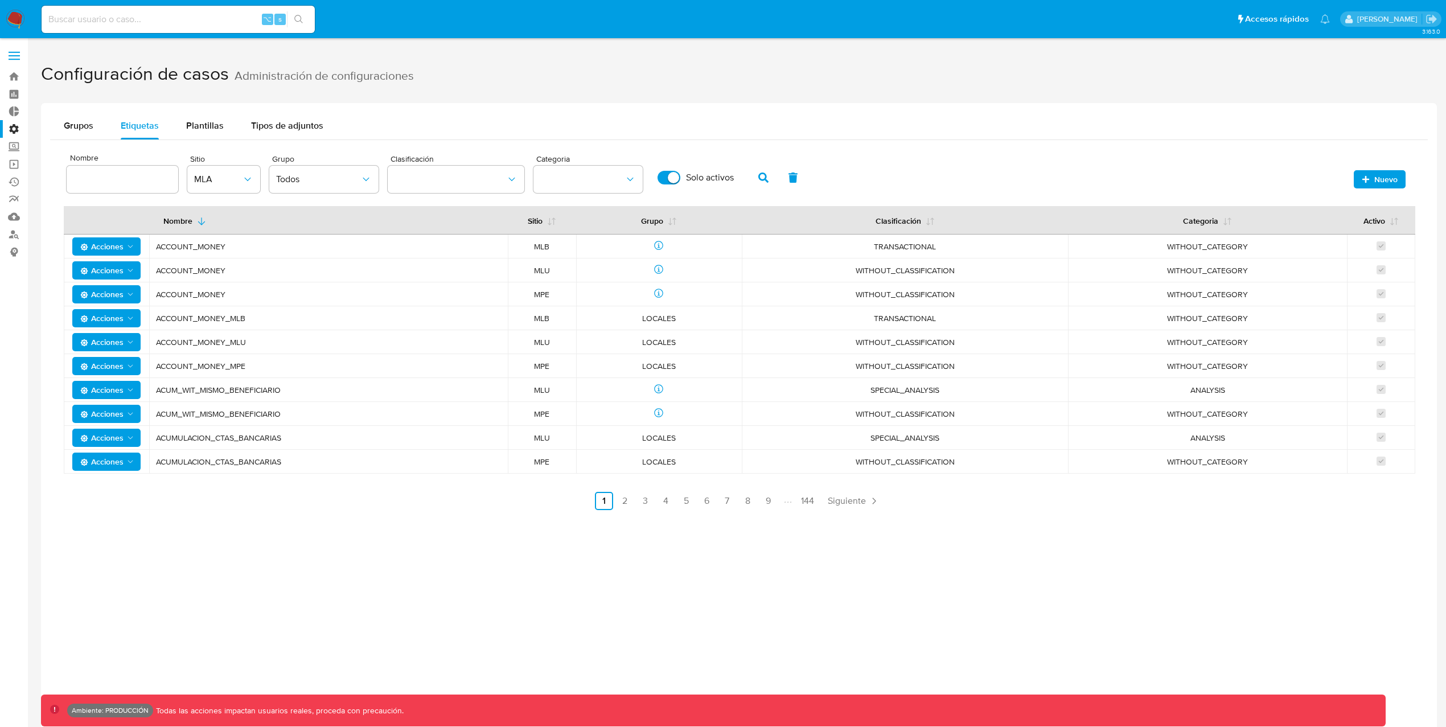
click at [758, 176] on icon "button" at bounding box center [763, 178] width 10 height 10
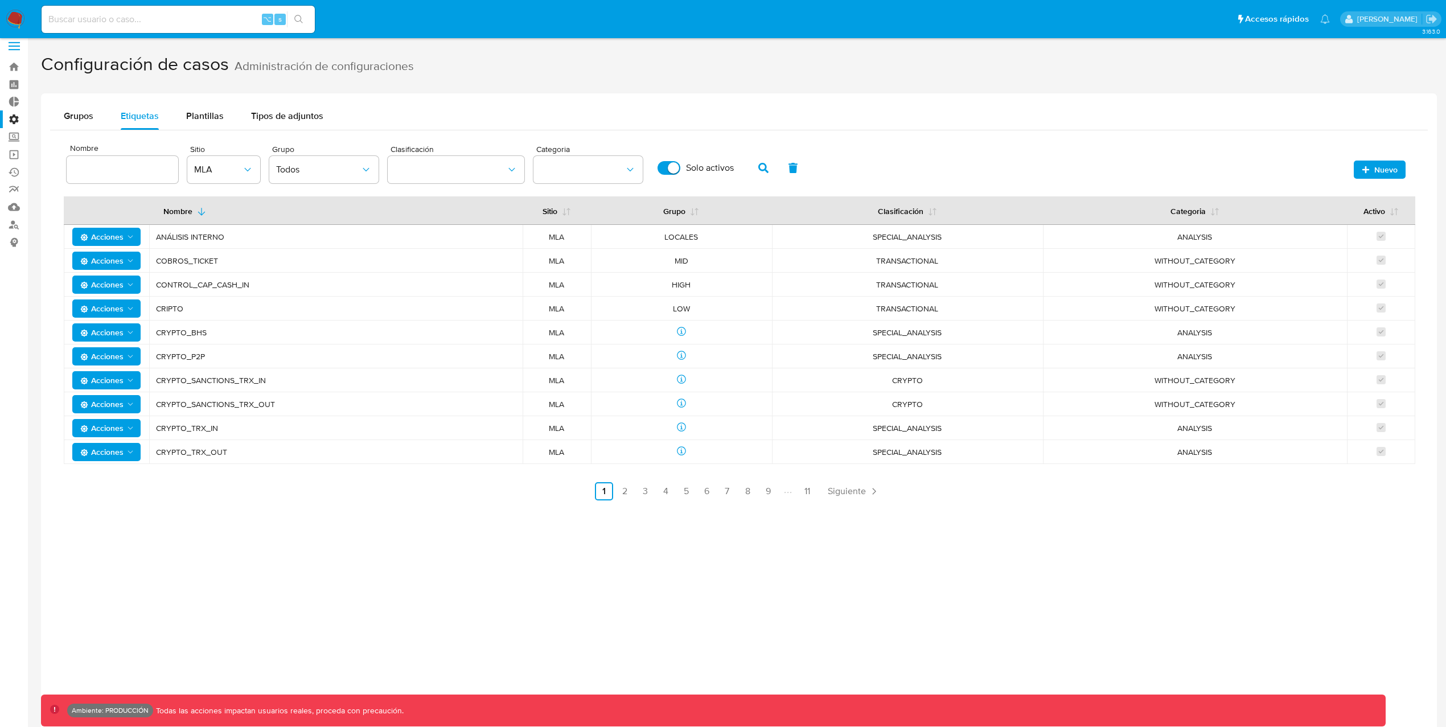
scroll to position [16, 0]
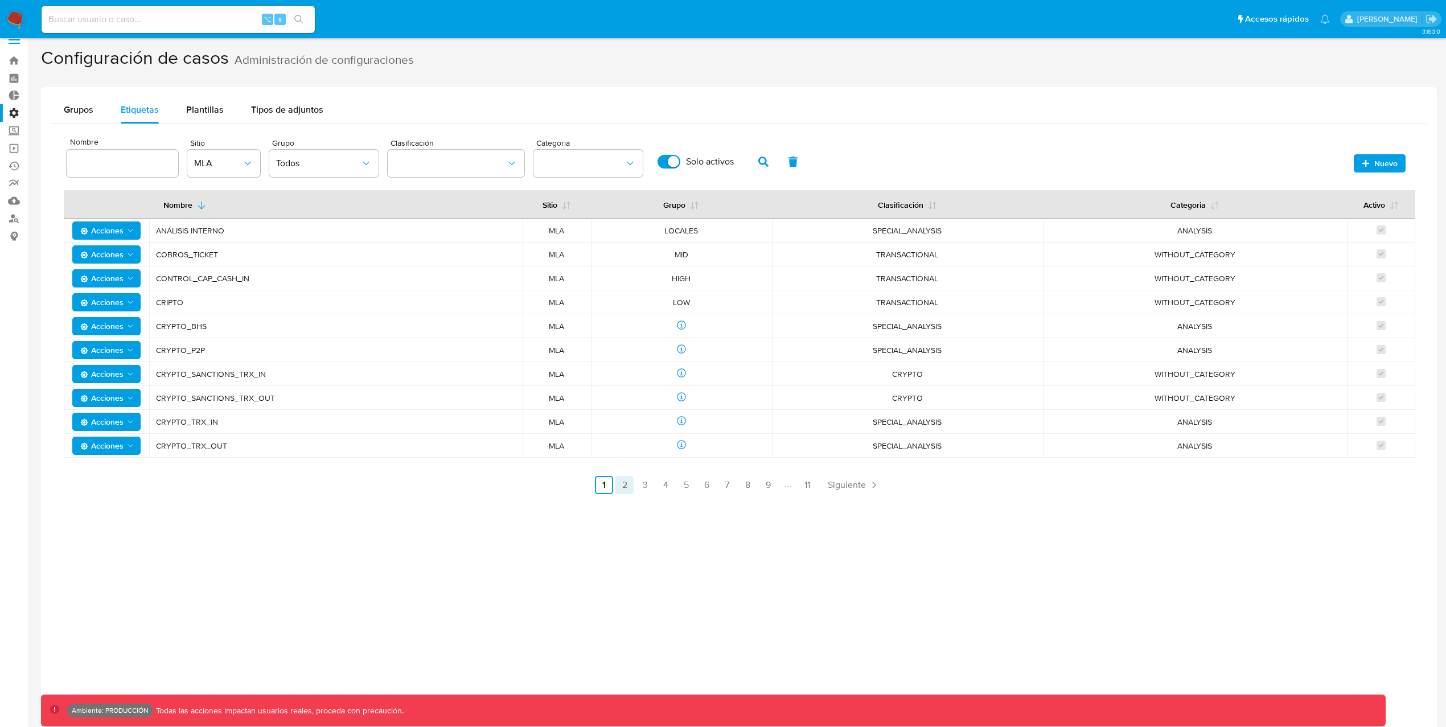
click at [630, 489] on link "2" at bounding box center [624, 485] width 18 height 18
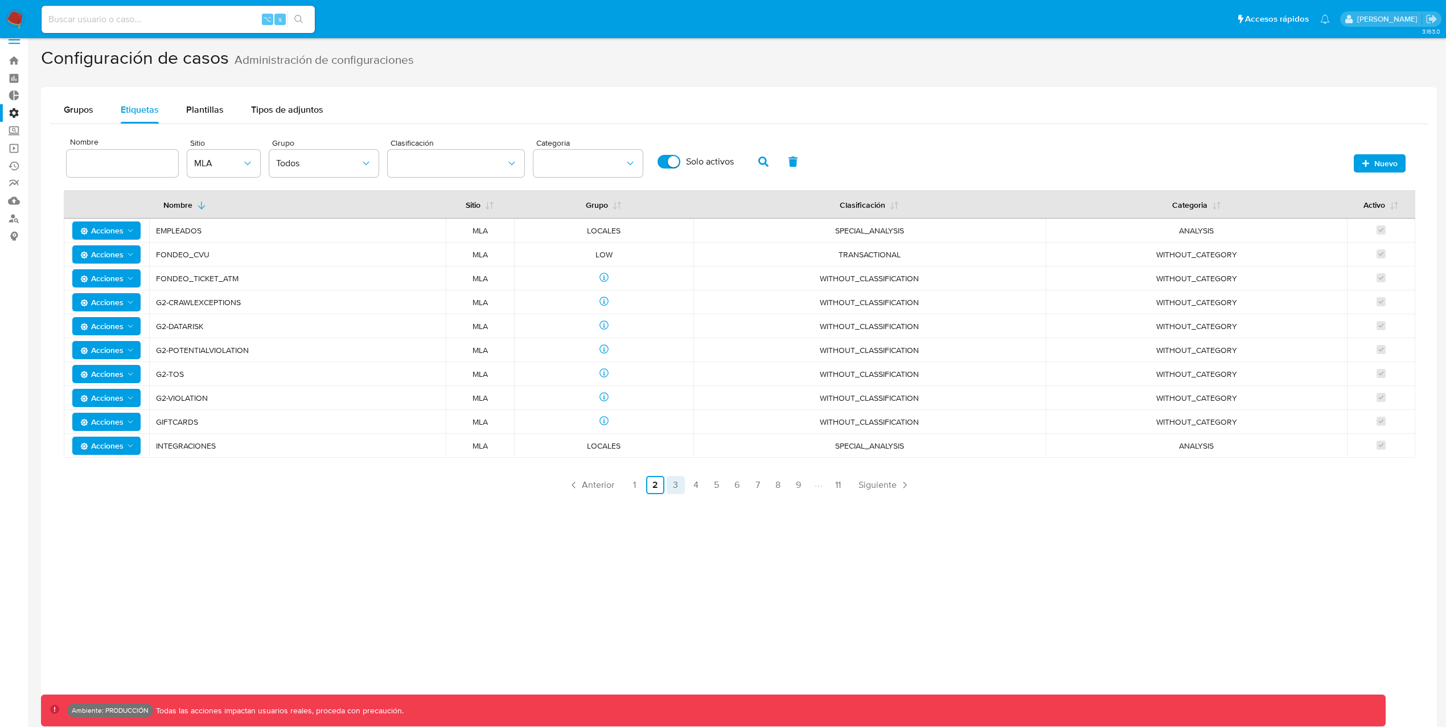
click at [670, 487] on link "3" at bounding box center [676, 485] width 18 height 18
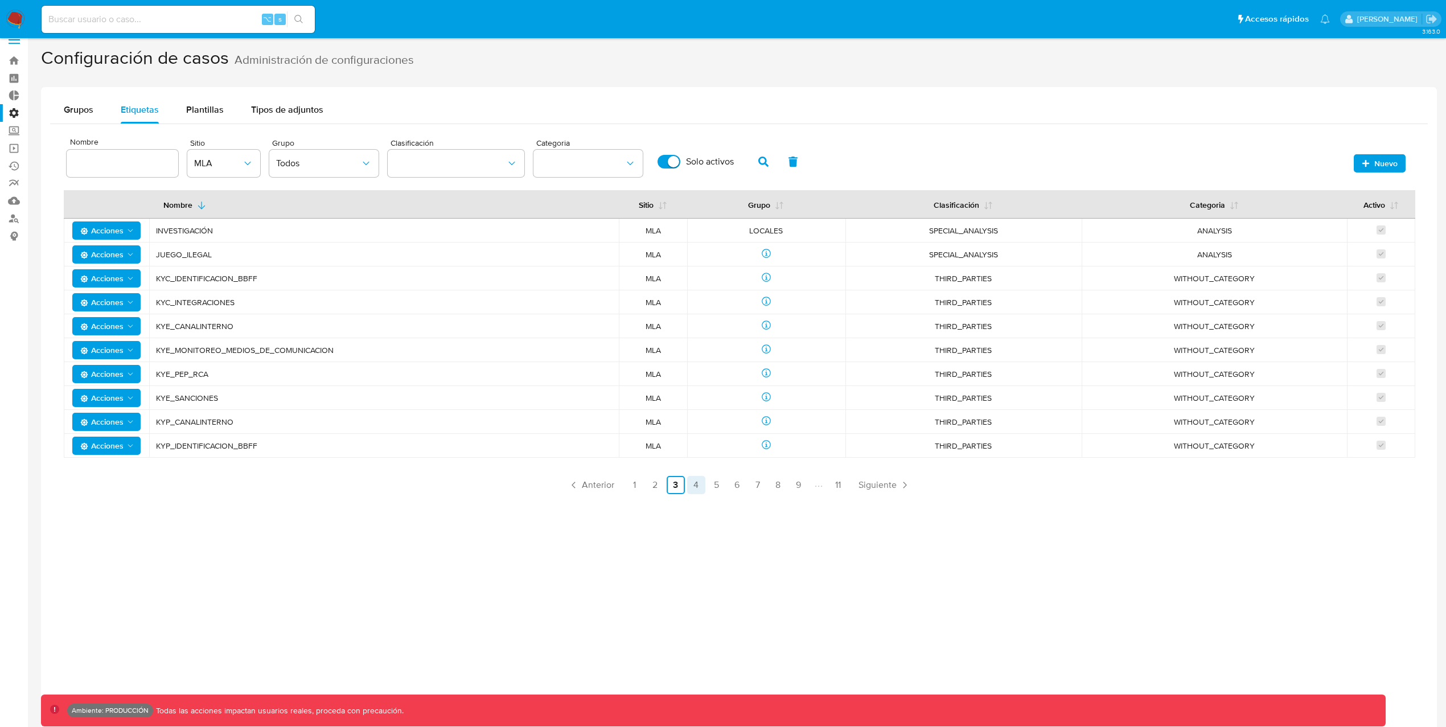
click at [697, 486] on link "4" at bounding box center [696, 485] width 18 height 18
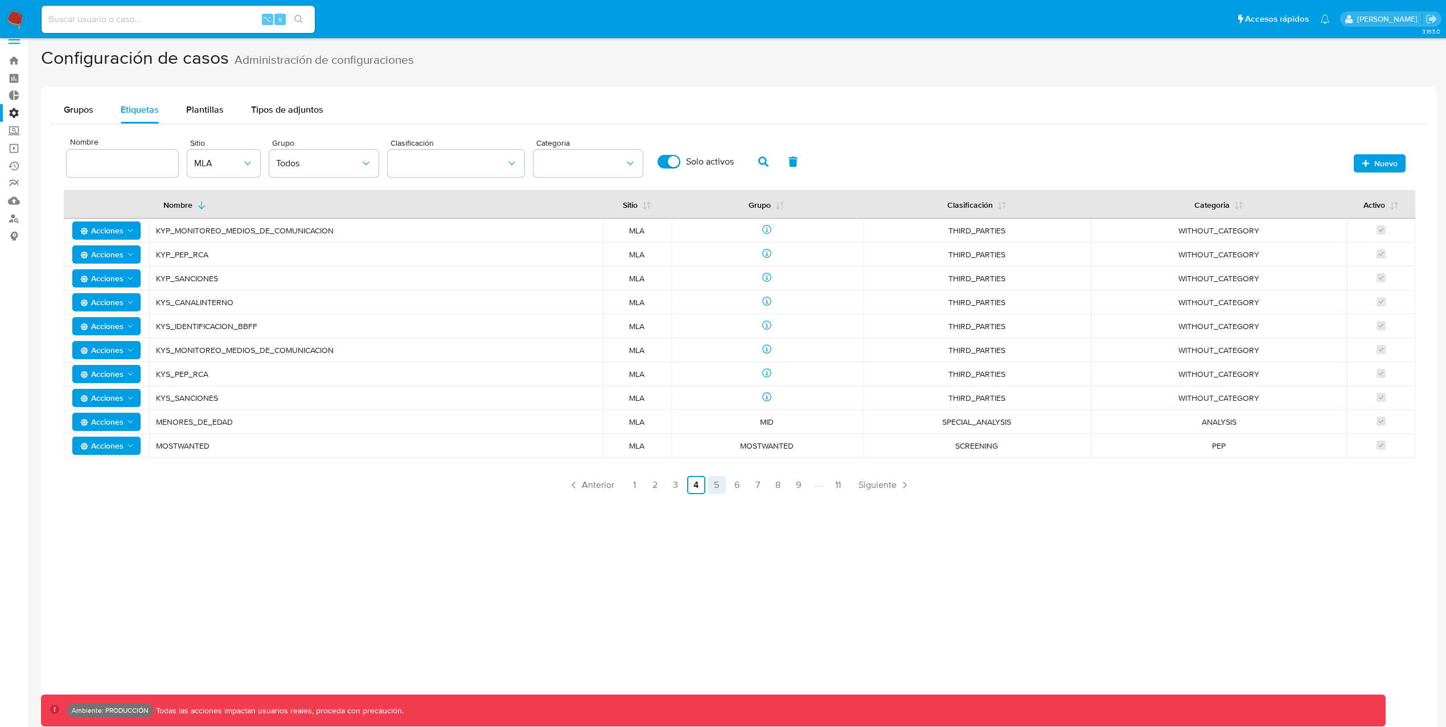
click at [711, 487] on link "5" at bounding box center [717, 485] width 18 height 18
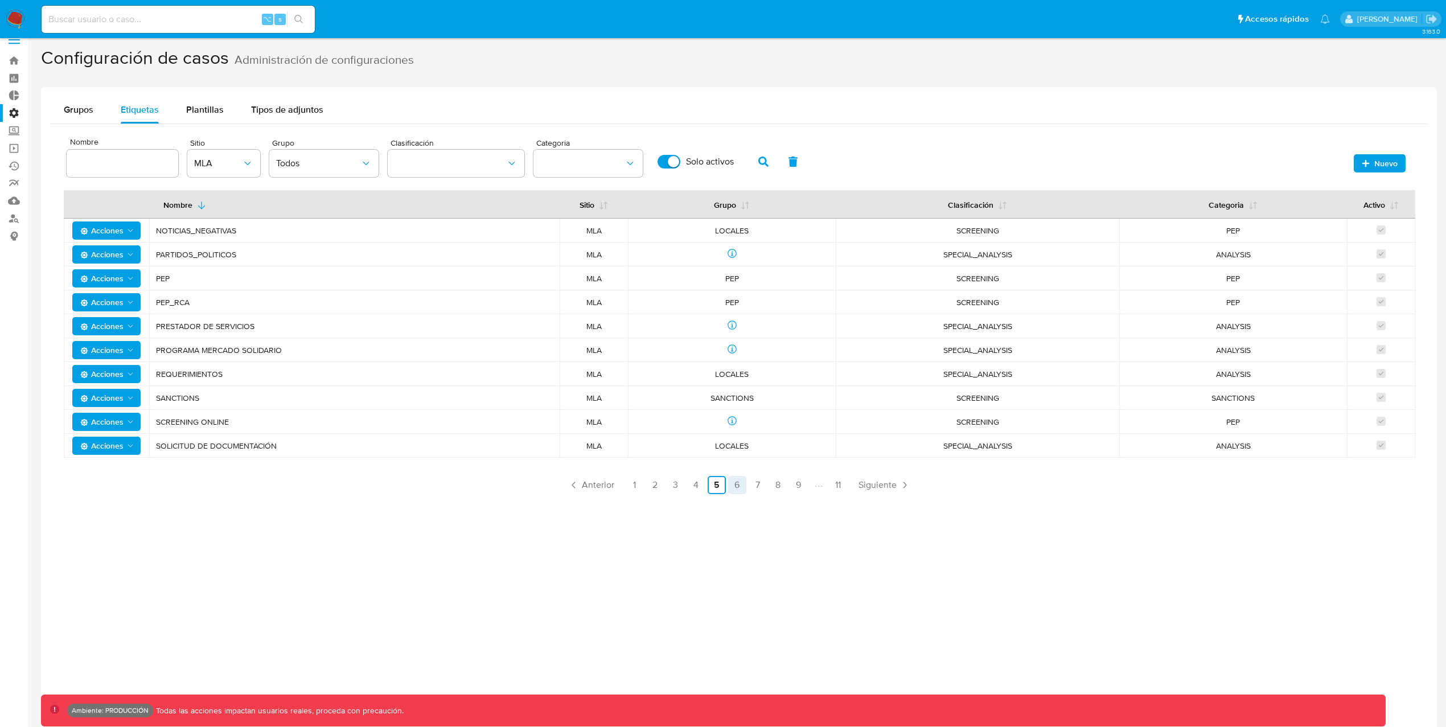
click at [732, 488] on link "6" at bounding box center [737, 485] width 18 height 18
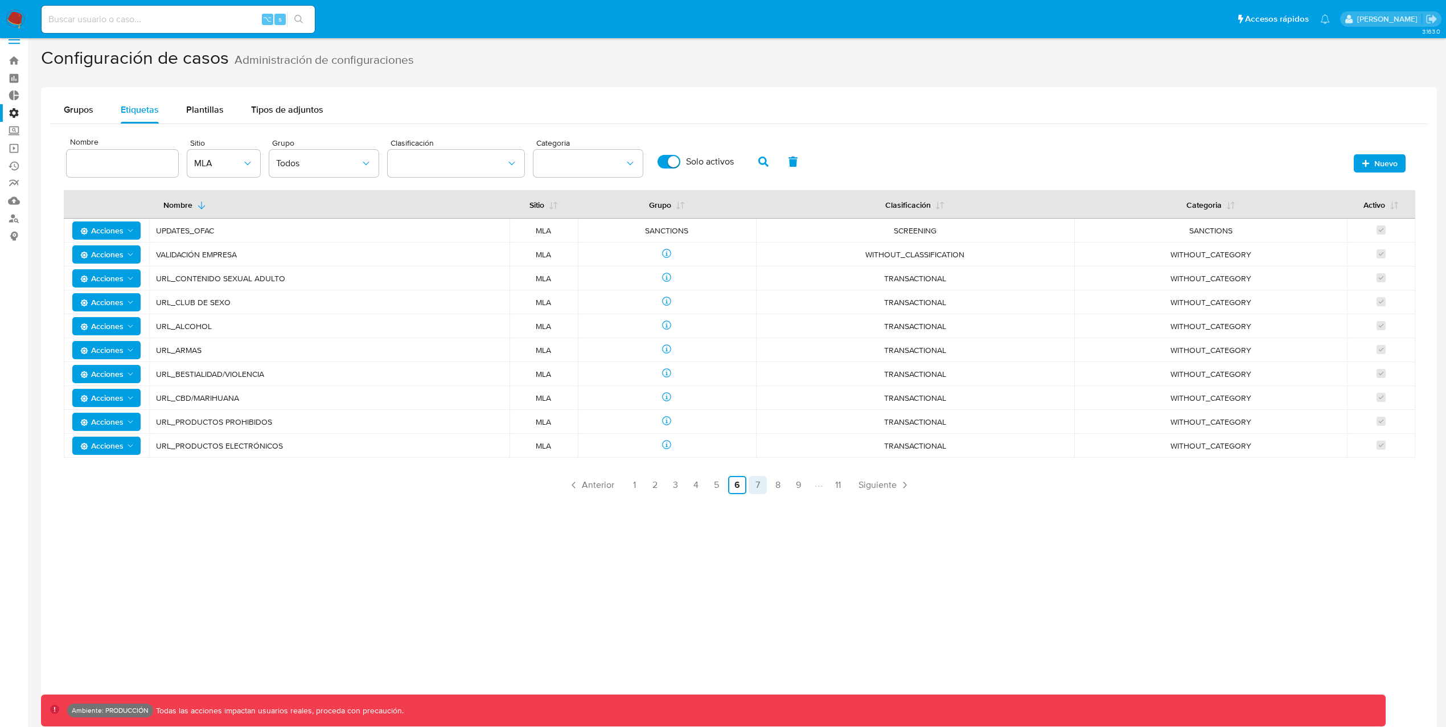
click at [749, 489] on link "7" at bounding box center [758, 485] width 18 height 18
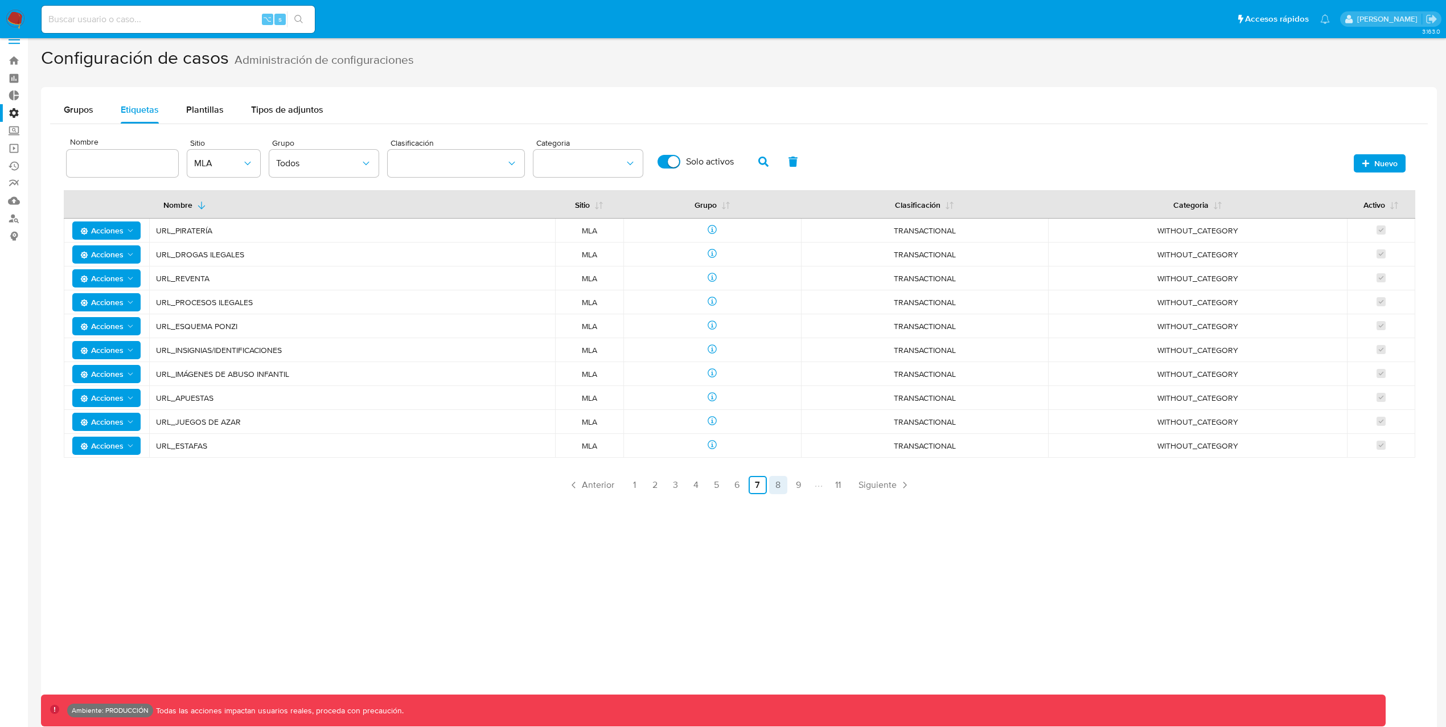
click at [777, 489] on link "8" at bounding box center [778, 485] width 18 height 18
click at [797, 491] on link "9" at bounding box center [799, 485] width 18 height 18
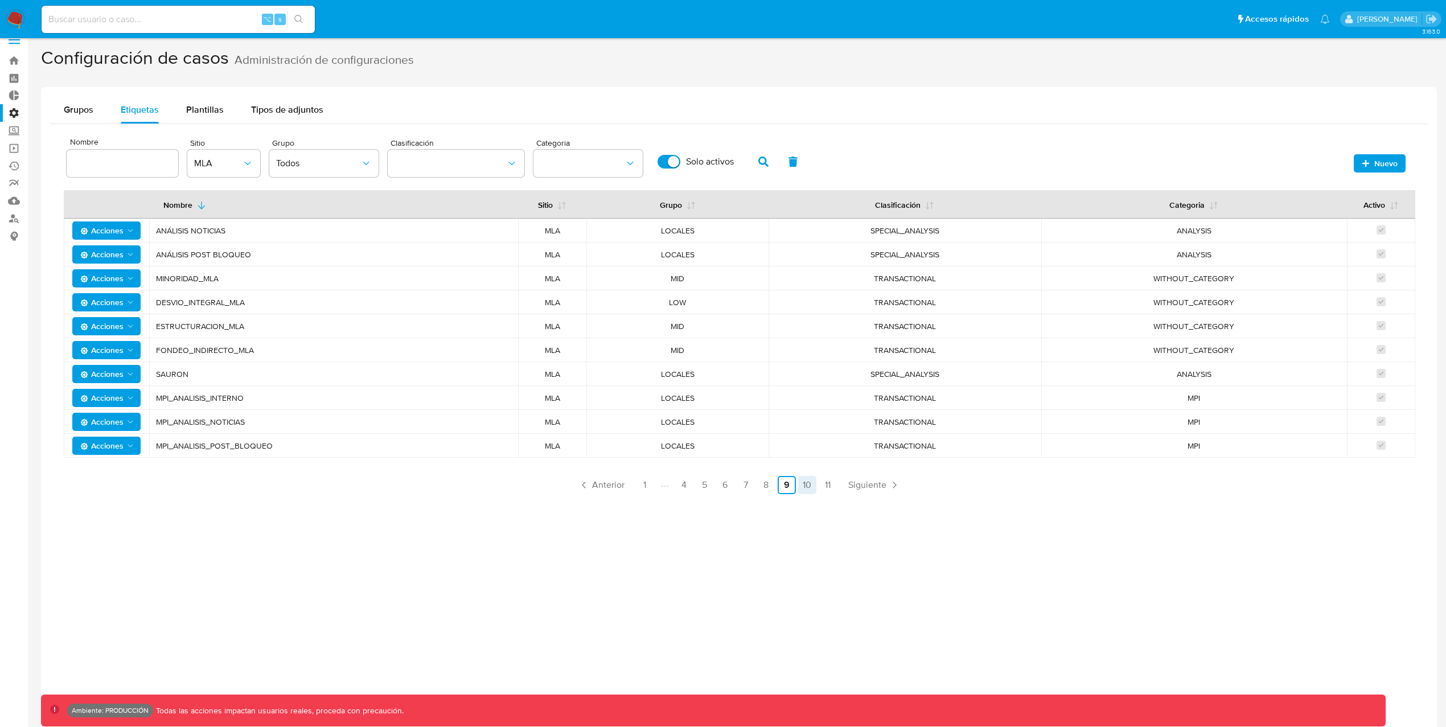
click at [803, 490] on link "10" at bounding box center [807, 485] width 18 height 18
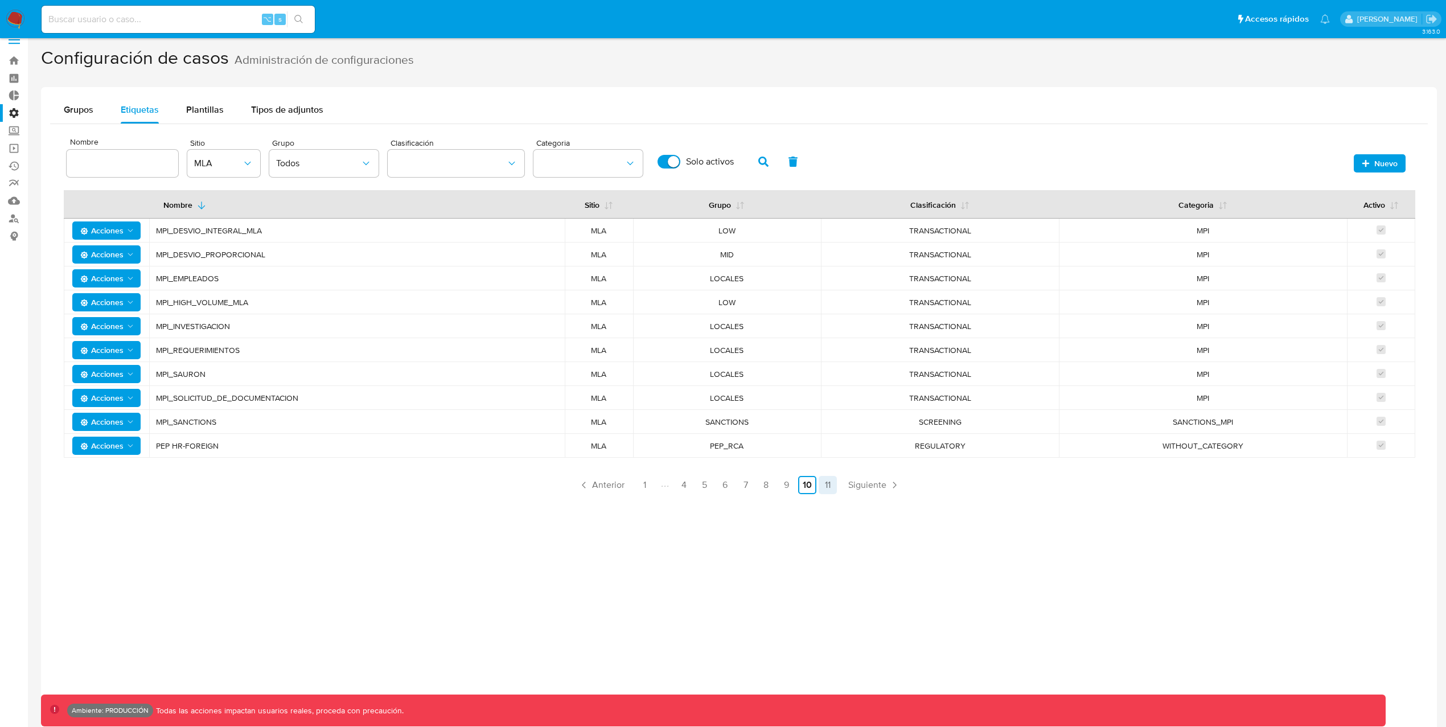
click at [824, 488] on link "11" at bounding box center [828, 485] width 18 height 18
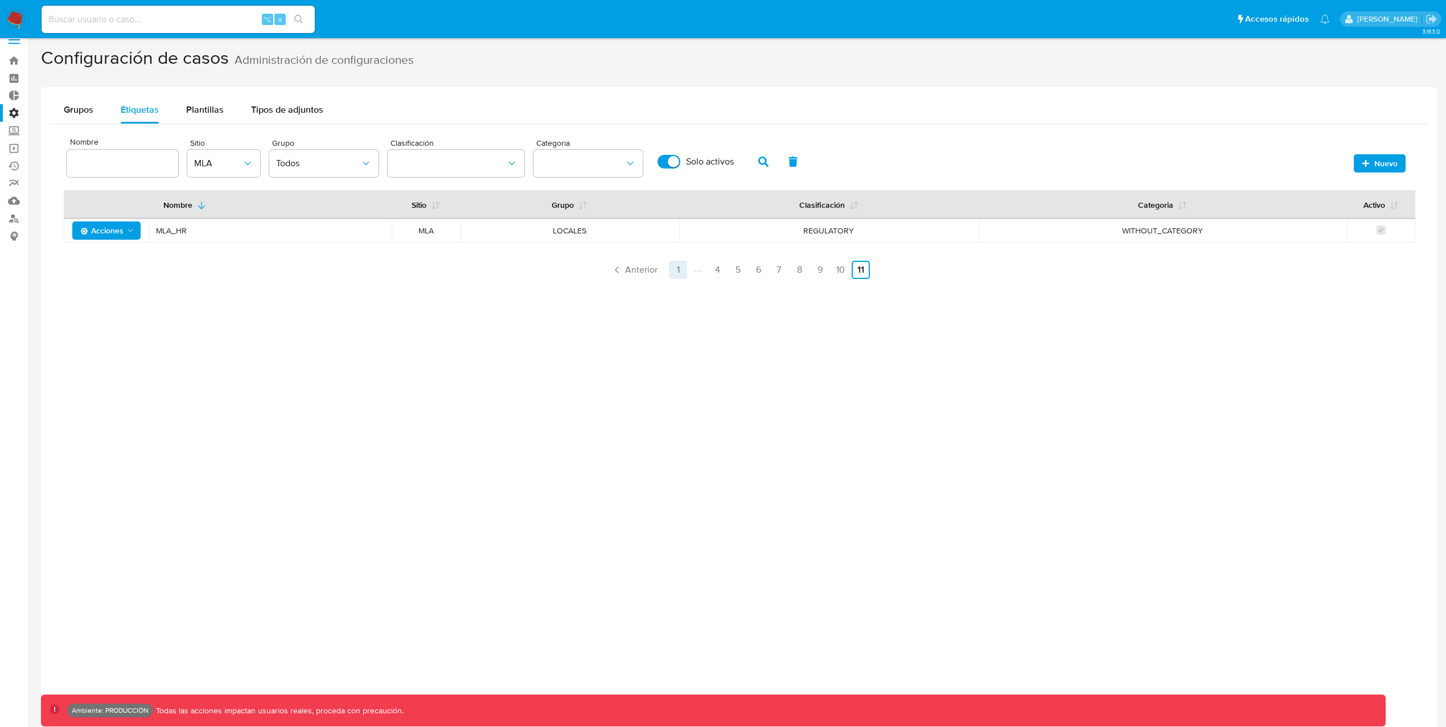
click at [680, 270] on link "1" at bounding box center [678, 270] width 18 height 18
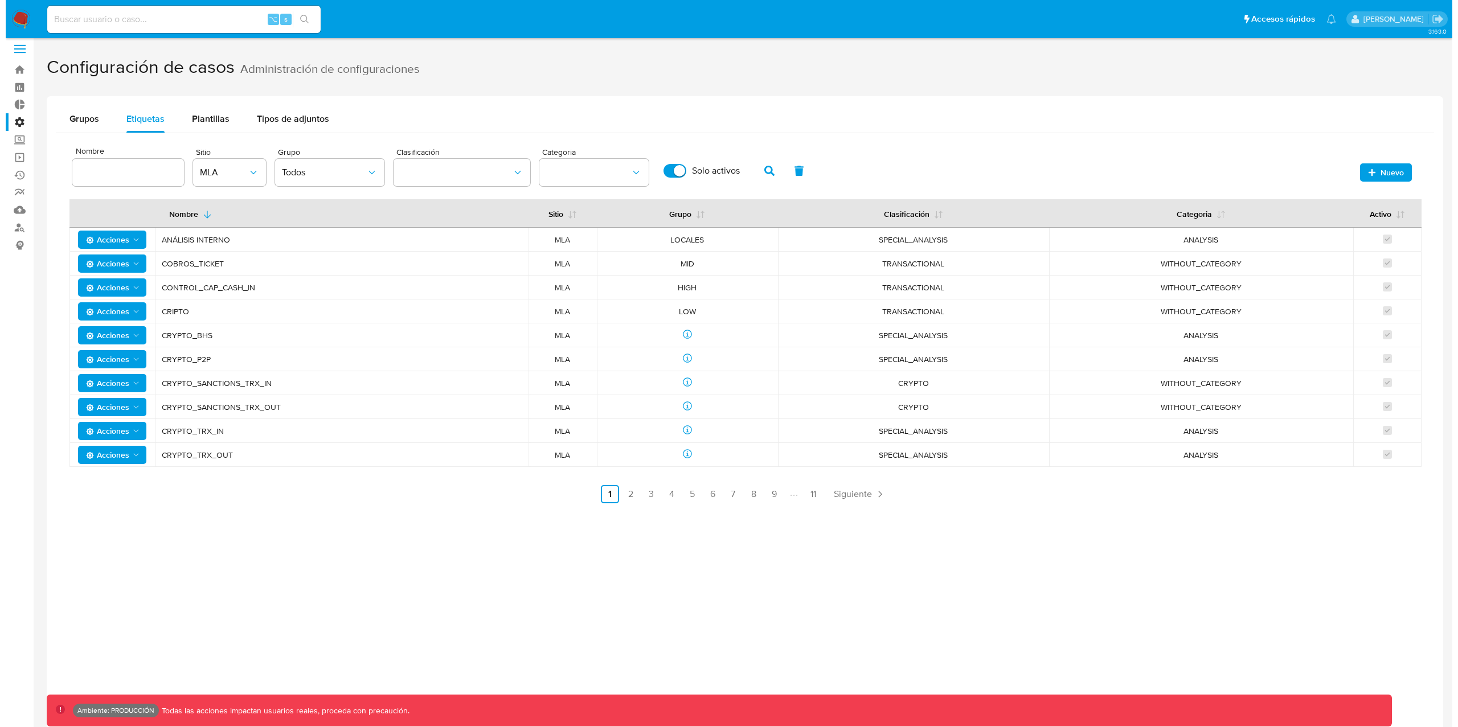
scroll to position [0, 0]
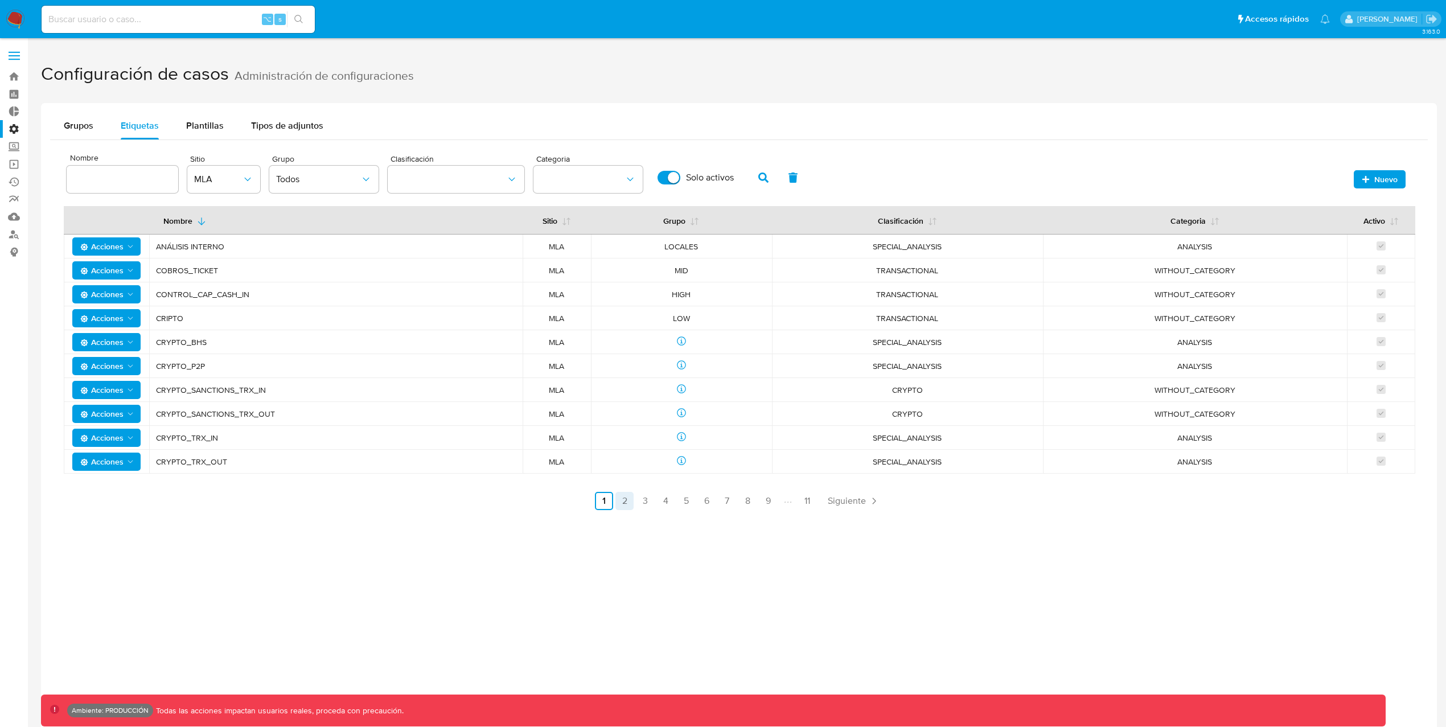
click at [621, 504] on link "2" at bounding box center [624, 501] width 18 height 18
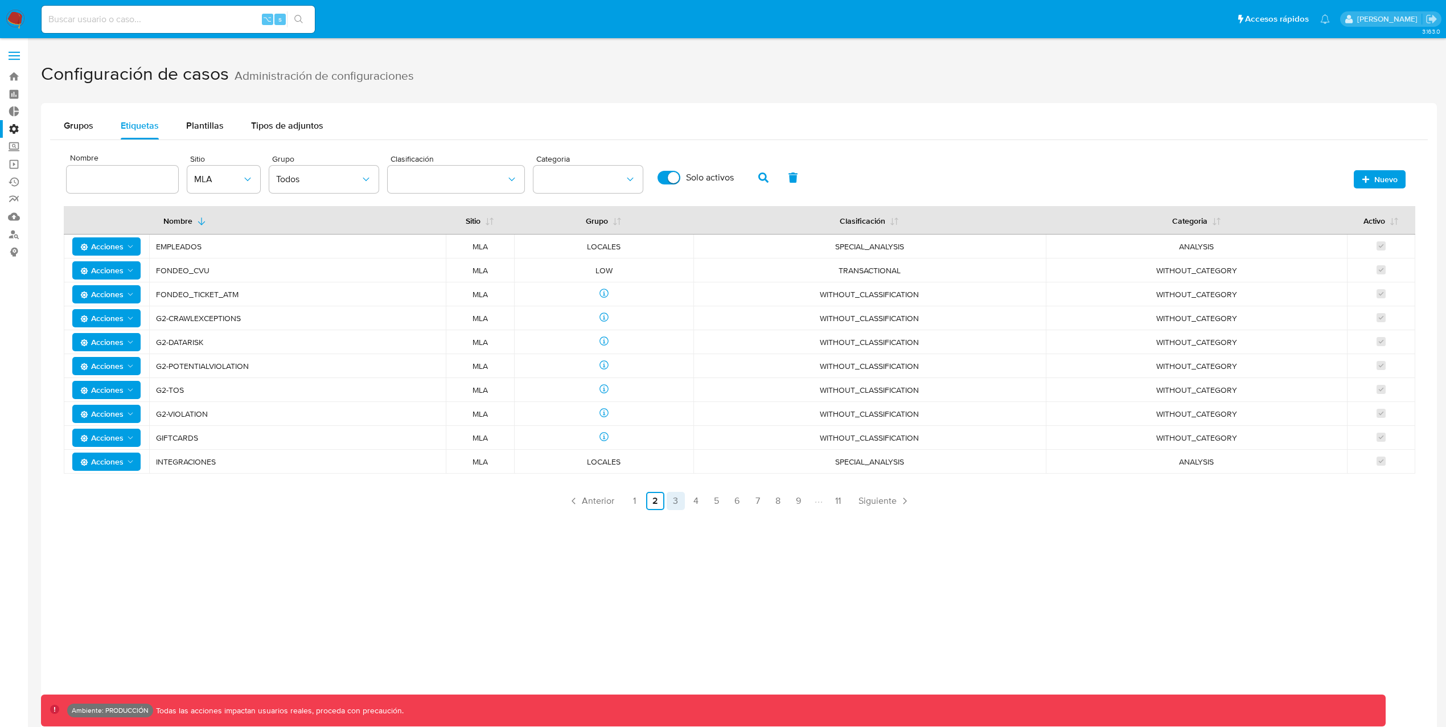
click at [680, 503] on link "3" at bounding box center [676, 501] width 18 height 18
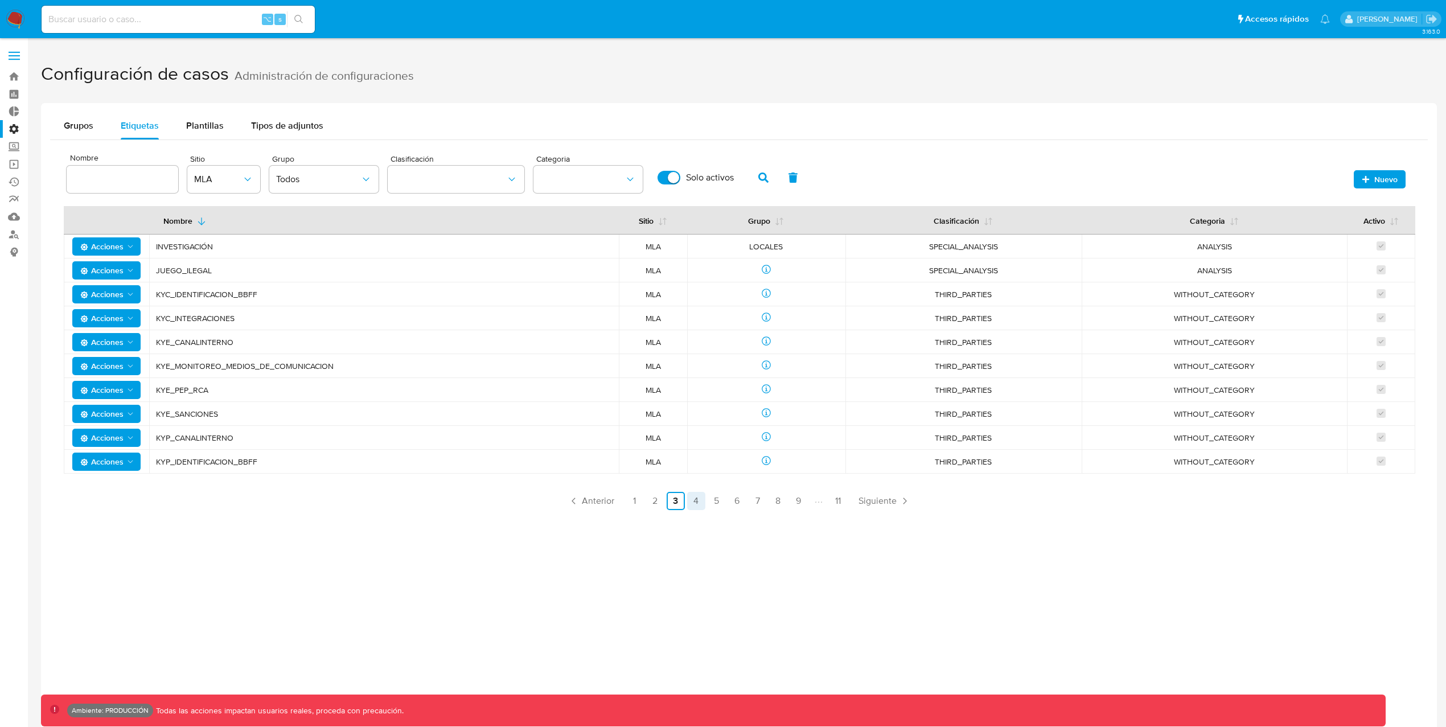
click at [693, 504] on link "4" at bounding box center [696, 501] width 18 height 18
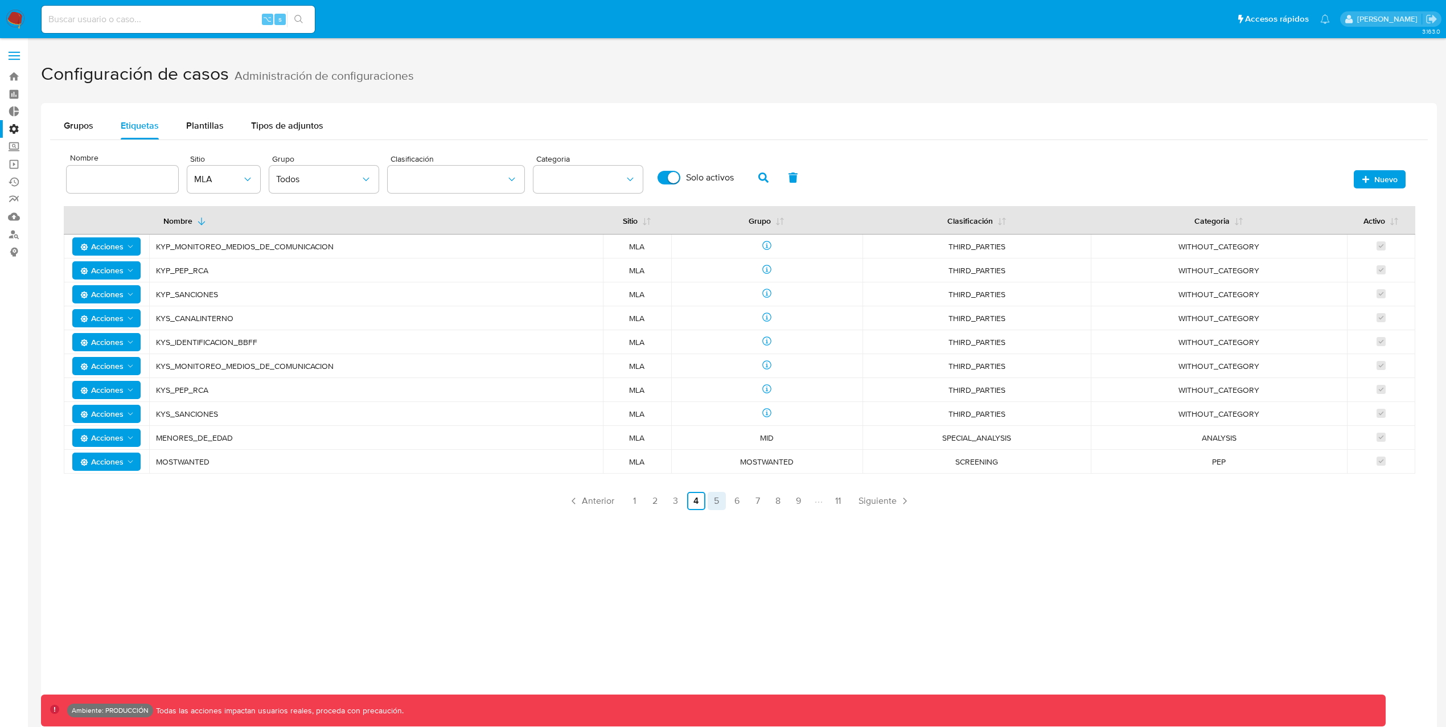
click at [717, 504] on link "5" at bounding box center [717, 501] width 18 height 18
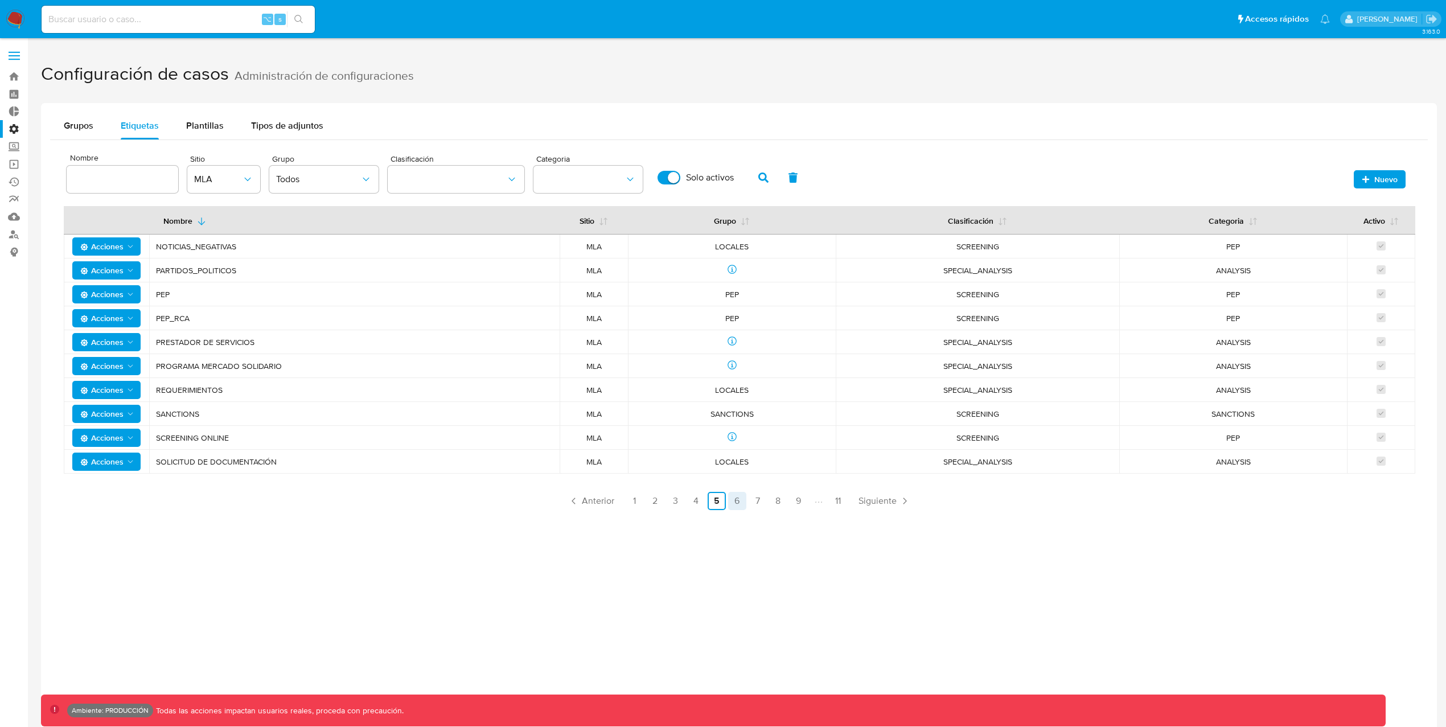
click at [733, 503] on link "6" at bounding box center [737, 501] width 18 height 18
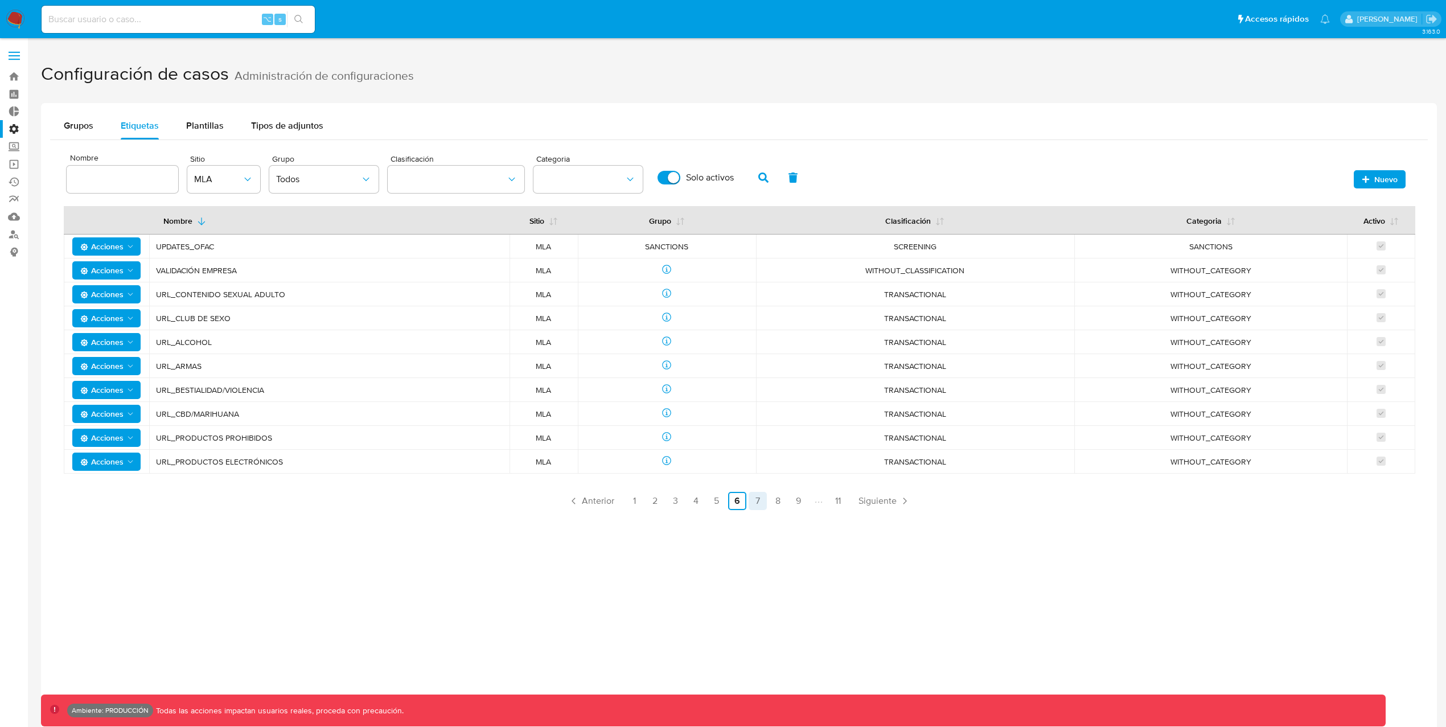
click at [762, 507] on link "7" at bounding box center [758, 501] width 18 height 18
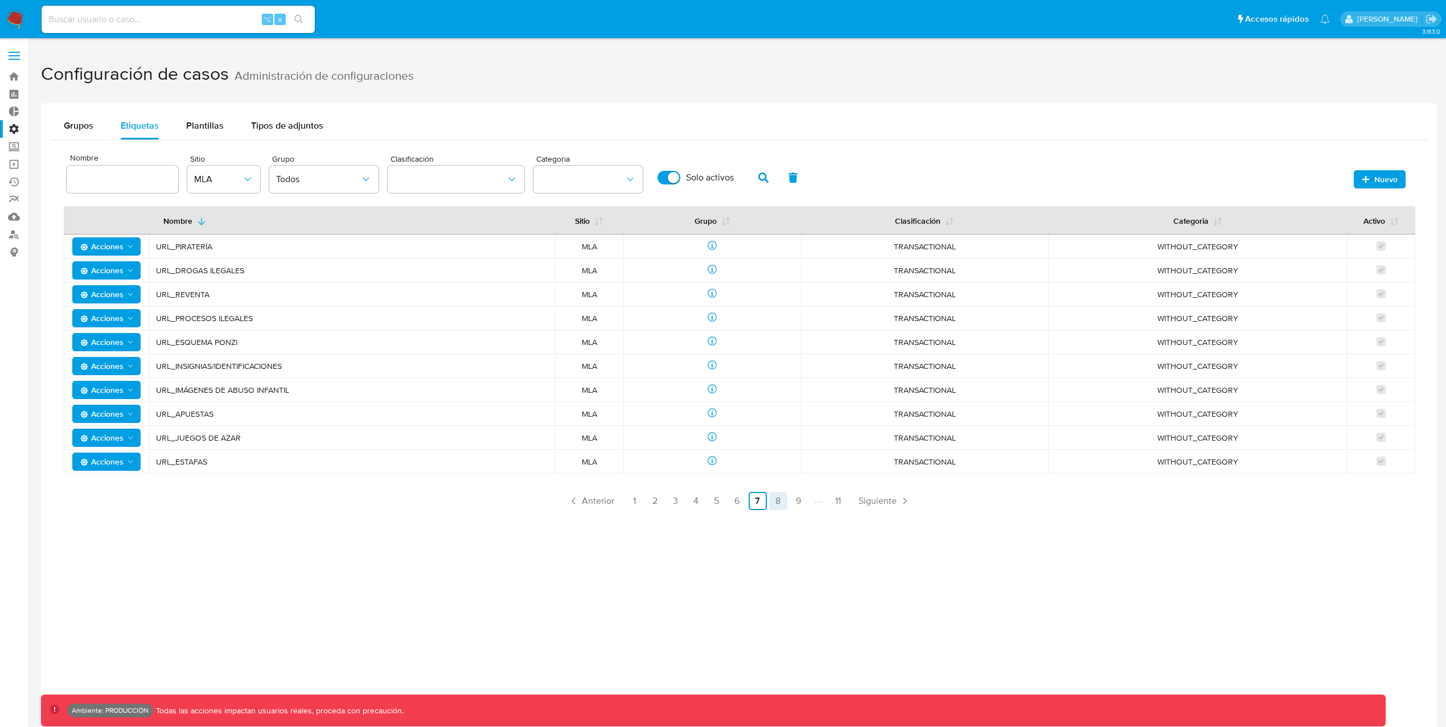
click at [773, 505] on link "8" at bounding box center [778, 501] width 18 height 18
click at [85, 119] on span "Grupos" at bounding box center [79, 125] width 30 height 13
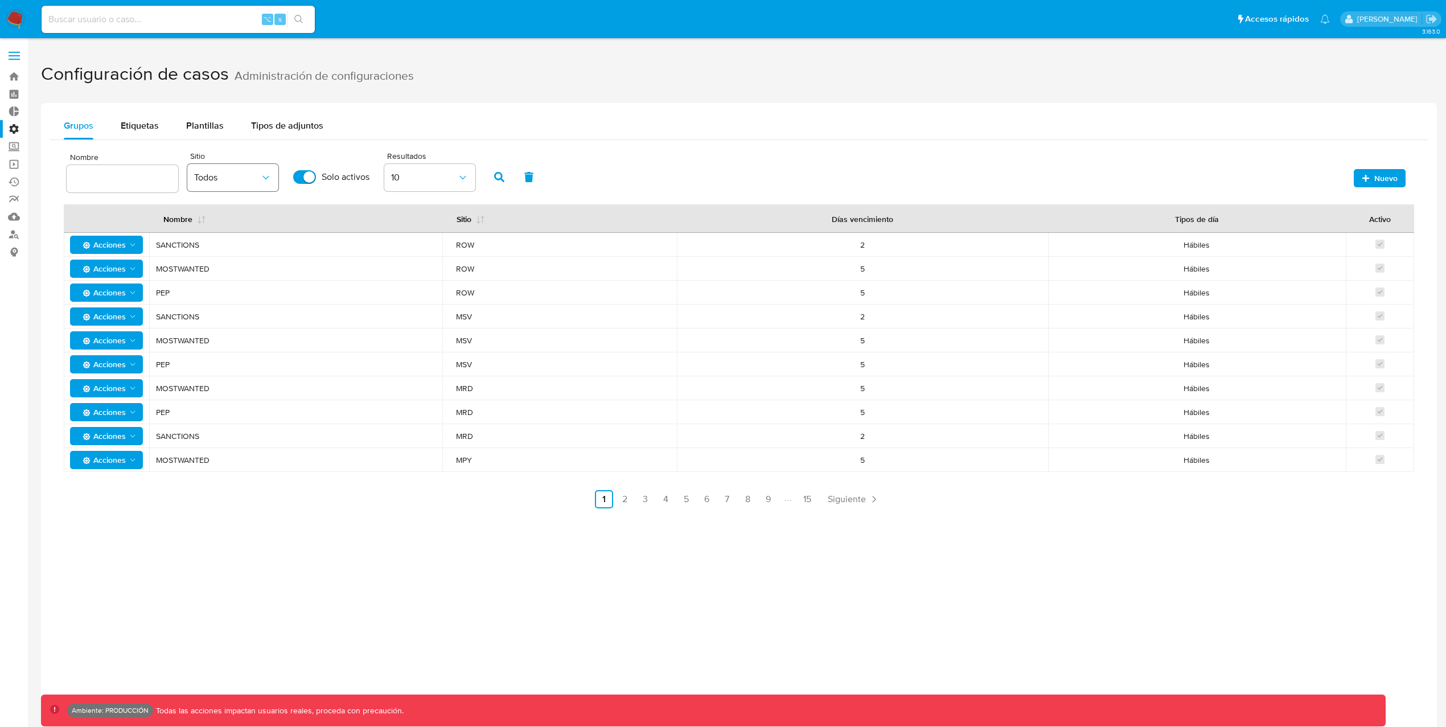
click at [224, 166] on button "Todos" at bounding box center [232, 177] width 91 height 27
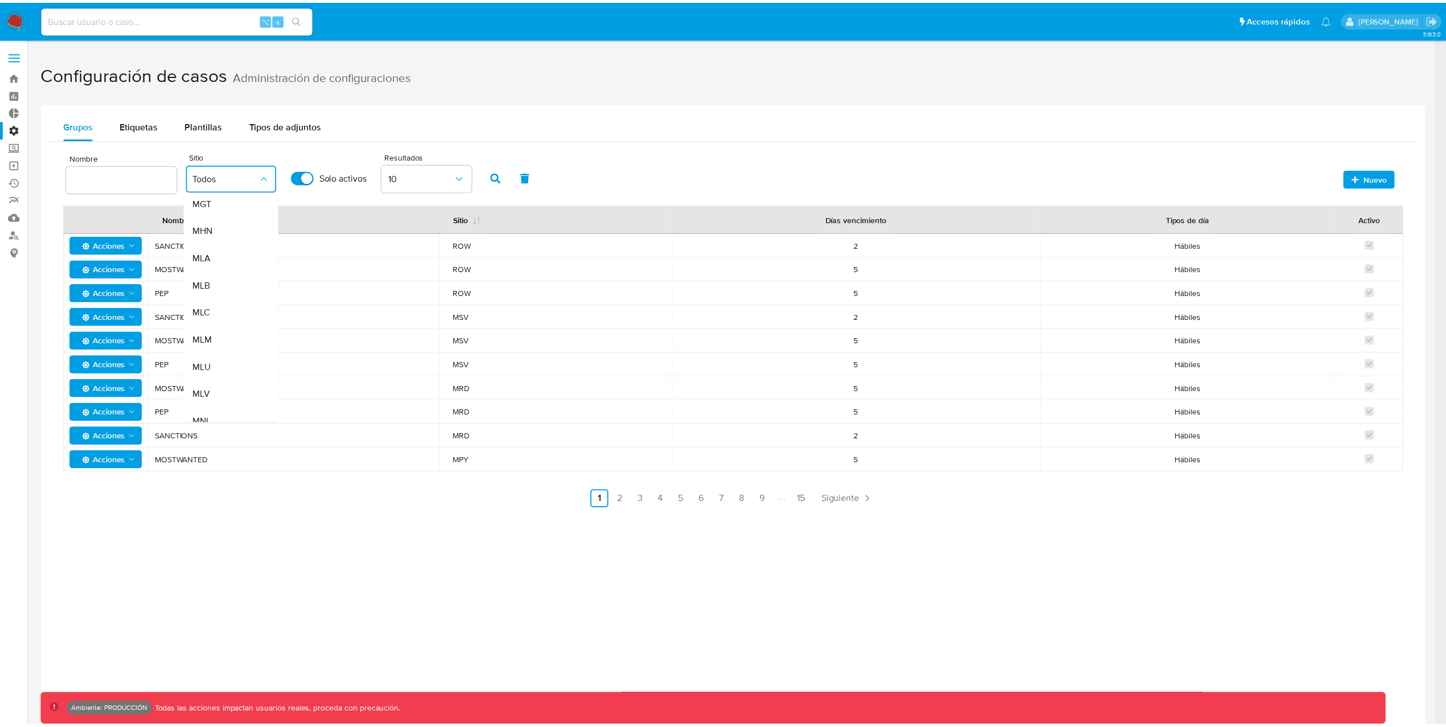
scroll to position [227, 0]
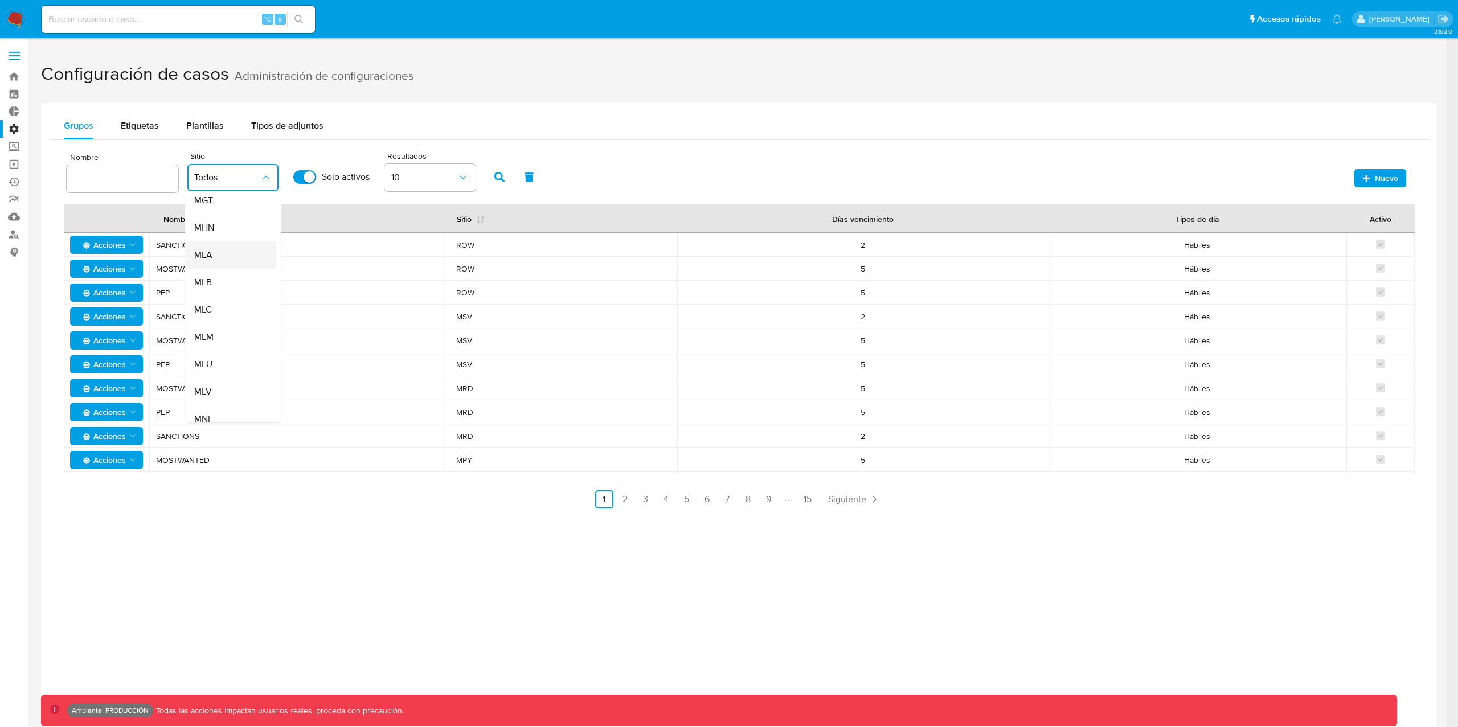
click at [209, 262] on div "MLA" at bounding box center [227, 254] width 66 height 27
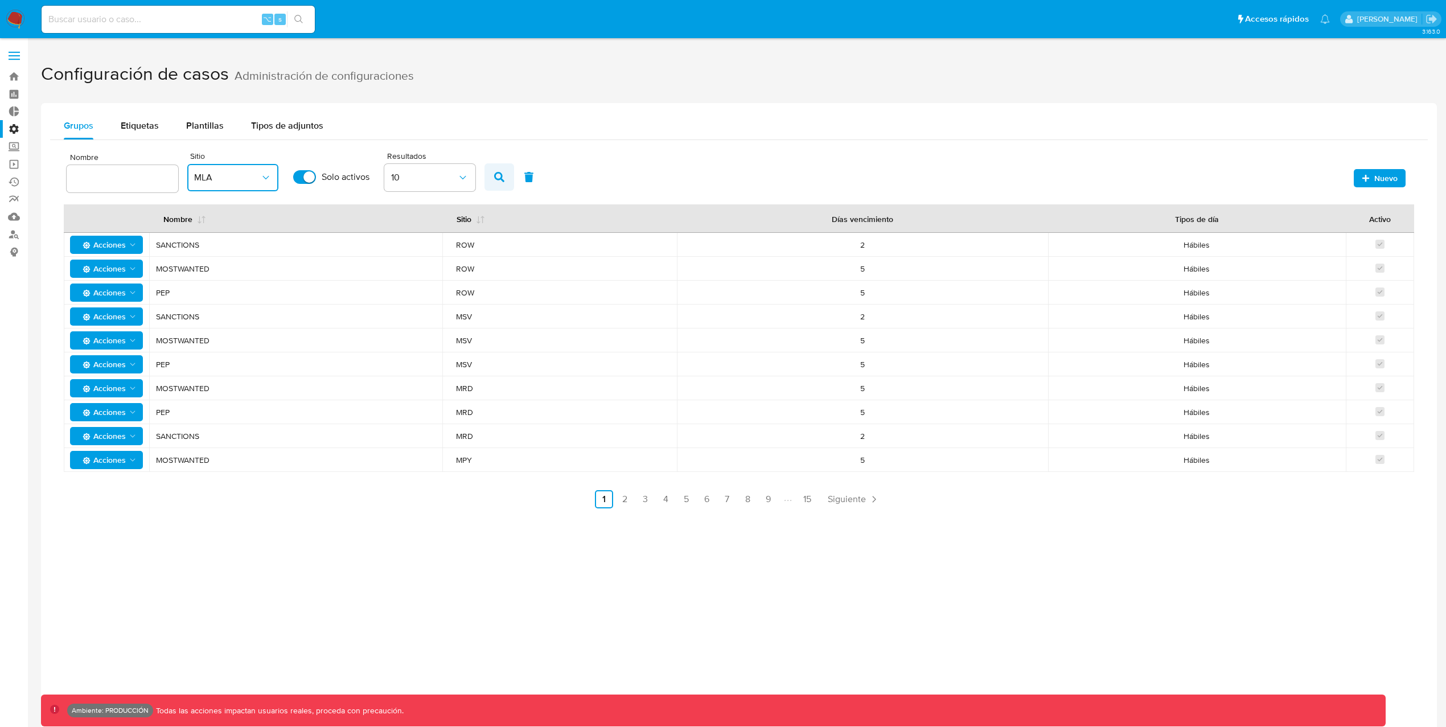
click at [494, 176] on icon "button" at bounding box center [499, 177] width 10 height 10
